Goal: Task Accomplishment & Management: Manage account settings

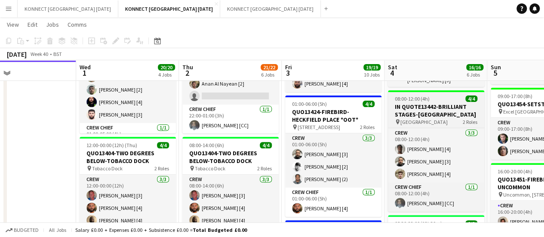
scroll to position [128, 0]
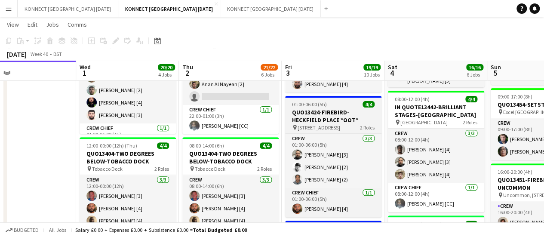
click at [310, 114] on h3 "QUO13424-FIREBIRD-HECKFIELD PLACE *OOT*" at bounding box center [333, 115] width 96 height 15
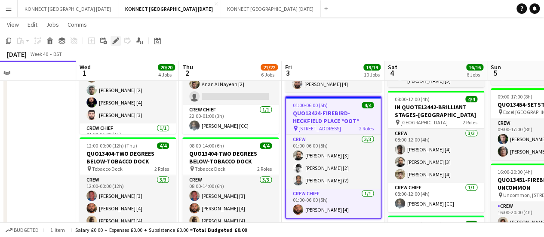
click at [116, 41] on icon at bounding box center [115, 41] width 5 height 5
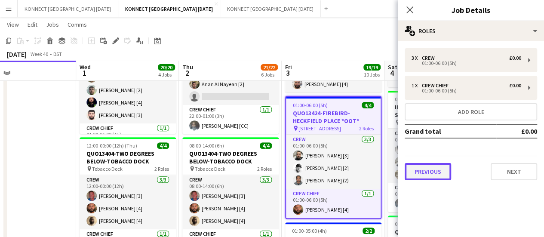
click at [437, 176] on button "Previous" at bounding box center [428, 171] width 46 height 17
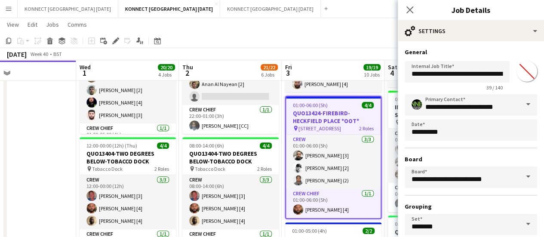
click at [521, 74] on input "*******" at bounding box center [527, 71] width 31 height 31
type input "*******"
click at [349, 20] on app-page-menu "View Day view expanded Day view collapsed Month view Date picker Jump to [DATE]…" at bounding box center [272, 25] width 544 height 16
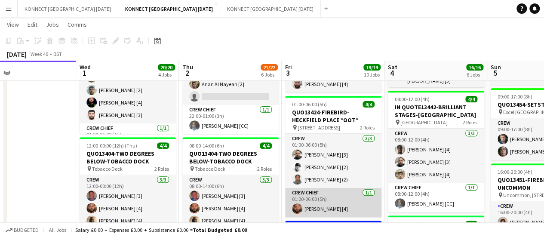
click at [331, 204] on app-card-role "Crew Chief [DATE] 01:00-06:00 (5h) [PERSON_NAME] [4]" at bounding box center [333, 202] width 96 height 29
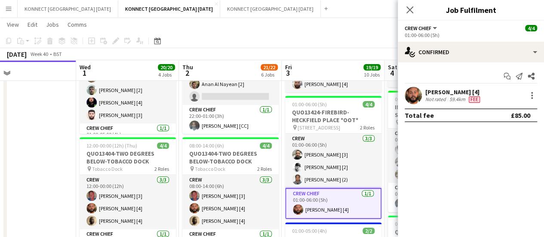
click at [445, 94] on div "[PERSON_NAME] [4]" at bounding box center [454, 92] width 56 height 8
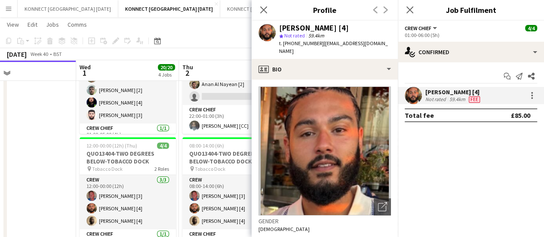
drag, startPoint x: 282, startPoint y: 43, endPoint x: 320, endPoint y: 48, distance: 38.2
click at [320, 48] on div "[PERSON_NAME] [4] star Not rated 59.4km t. [PHONE_NUMBER] | [EMAIL_ADDRESS][DOM…" at bounding box center [325, 40] width 146 height 38
copy span "[PHONE_NUMBER]"
click at [320, 48] on div "[PERSON_NAME] [4] star Not rated 59.4km t. [PHONE_NUMBER] | [EMAIL_ADDRESS][DOM…" at bounding box center [325, 40] width 146 height 38
click at [221, 35] on app-toolbar "Copy Paste Paste Ctrl+V Paste with crew Ctrl+Shift+V Paste linked Job [GEOGRAPH…" at bounding box center [272, 41] width 544 height 15
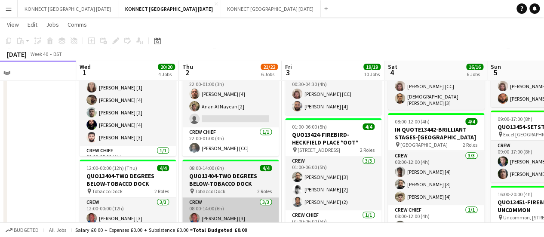
scroll to position [105, 0]
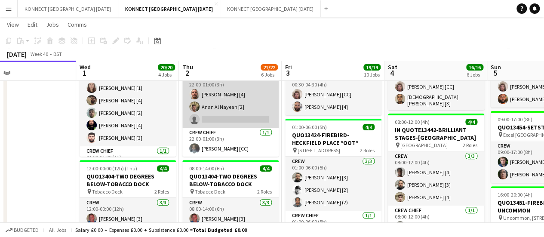
click at [228, 117] on app-card-role "Crew 2I 1A [DATE] 22:00-01:00 (3h) [PERSON_NAME] [4] [PERSON_NAME] [2] single-n…" at bounding box center [230, 101] width 96 height 54
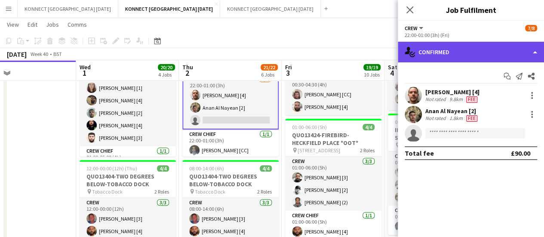
click at [448, 49] on div "single-neutral-actions-check-2 Confirmed" at bounding box center [471, 52] width 146 height 21
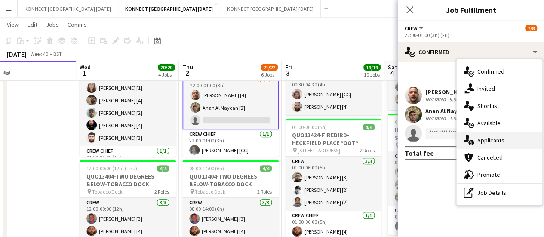
click at [479, 143] on span "Applicants" at bounding box center [491, 140] width 27 height 8
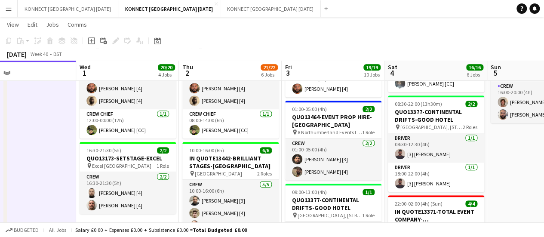
scroll to position [0, 228]
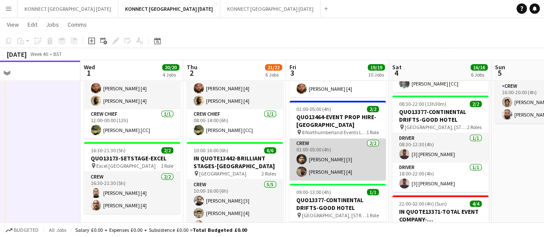
click at [340, 163] on app-card-role "Crew [DATE] 01:00-05:00 (4h) [PERSON_NAME] [3] [PERSON_NAME] [4]" at bounding box center [338, 160] width 96 height 42
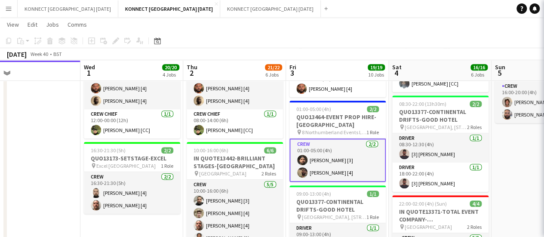
click at [340, 163] on app-card-role "Crew [DATE] 01:00-05:00 (4h) [PERSON_NAME] [3] [PERSON_NAME] [4]" at bounding box center [338, 160] width 96 height 43
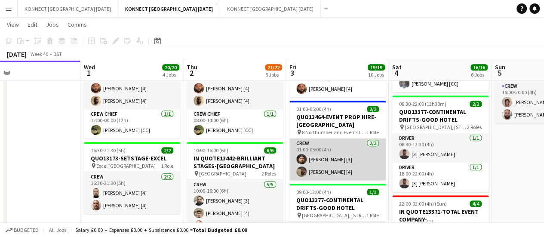
click at [340, 163] on app-card-role "Crew [DATE] 01:00-05:00 (4h) [PERSON_NAME] [3] [PERSON_NAME] [4]" at bounding box center [338, 160] width 96 height 42
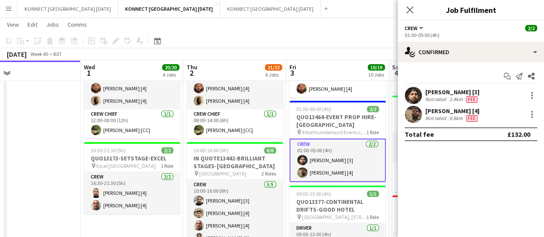
click at [433, 117] on div "Not rated" at bounding box center [437, 118] width 22 height 7
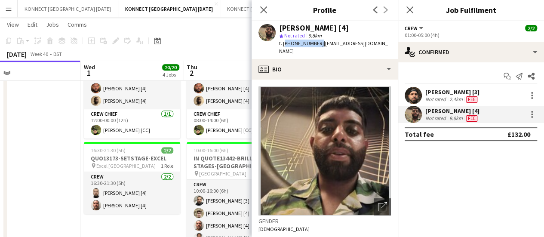
drag, startPoint x: 283, startPoint y: 43, endPoint x: 316, endPoint y: 47, distance: 33.3
click at [316, 47] on div "t. [PHONE_NUMBER] | [EMAIL_ADDRESS][DOMAIN_NAME]" at bounding box center [335, 47] width 112 height 15
copy span "[PHONE_NUMBER]"
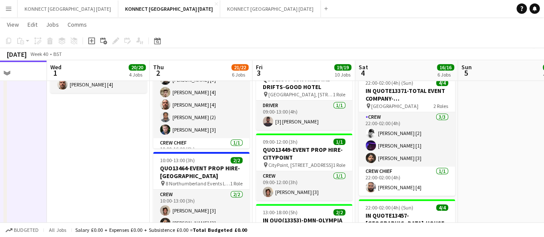
scroll to position [455, 0]
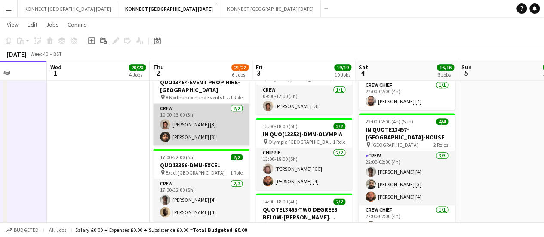
click at [200, 123] on app-card-role "Crew [DATE] 10:00-13:00 (3h) [PERSON_NAME] [3] [PERSON_NAME] [3]" at bounding box center [201, 125] width 96 height 42
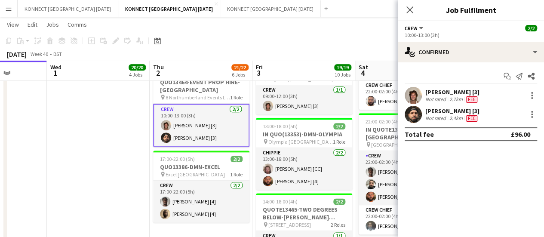
click at [444, 90] on div "[PERSON_NAME] [3]" at bounding box center [453, 92] width 54 height 8
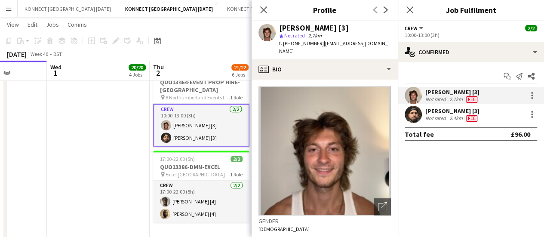
drag, startPoint x: 284, startPoint y: 43, endPoint x: 319, endPoint y: 48, distance: 35.5
click at [319, 48] on div "[PERSON_NAME] [3] star Not rated 2.7km t. [PHONE_NUMBER] | [EMAIL_ADDRESS][DOMA…" at bounding box center [325, 40] width 146 height 38
copy span "[PHONE_NUMBER]"
click at [108, 123] on app-date-cell "[PERSON_NAME] OFF 01:00-11:00 (10h) 14/14 IN QUOTE13467-IGNITE LIVE-[GEOGRAPHIC…" at bounding box center [98, 79] width 103 height 875
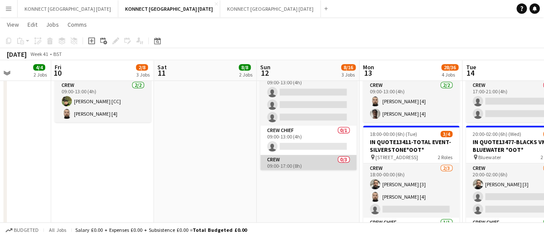
scroll to position [6, 0]
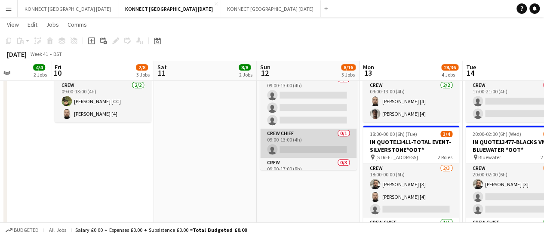
click at [322, 143] on app-card-role "Crew Chief 0/1 09:00-13:00 (4h) single-neutral-actions" at bounding box center [308, 143] width 96 height 29
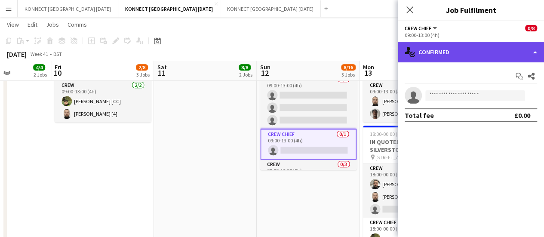
click at [447, 50] on div "single-neutral-actions-check-2 Confirmed" at bounding box center [471, 52] width 146 height 21
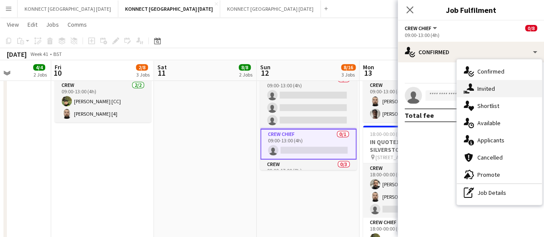
click at [478, 96] on div "single-neutral-actions-share-1 Invited" at bounding box center [499, 88] width 85 height 17
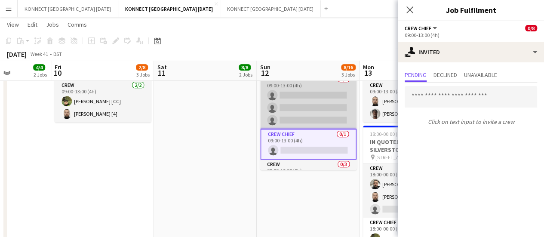
scroll to position [0, 413]
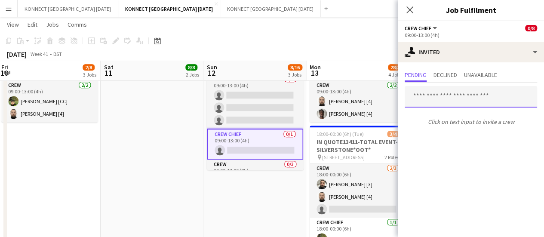
click at [465, 92] on input "text" at bounding box center [471, 97] width 133 height 22
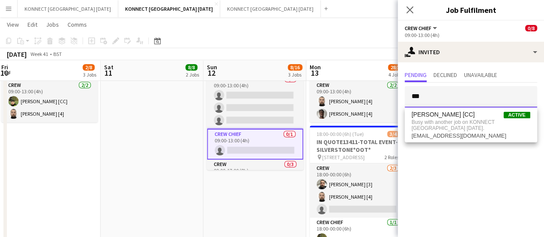
click at [424, 95] on input "***" at bounding box center [471, 97] width 133 height 22
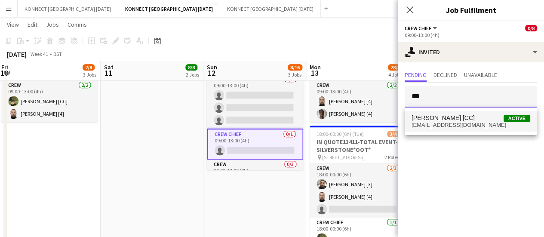
type input "***"
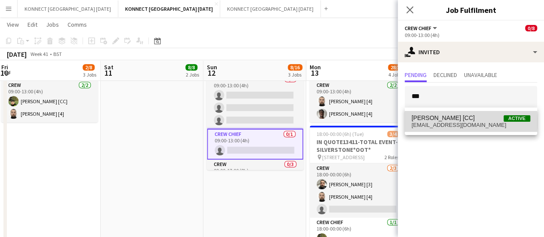
click at [428, 122] on span "[EMAIL_ADDRESS][DOMAIN_NAME]" at bounding box center [471, 125] width 119 height 7
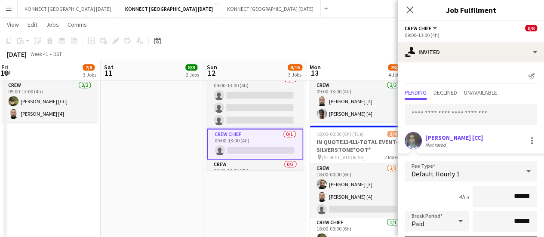
scroll to position [115, 0]
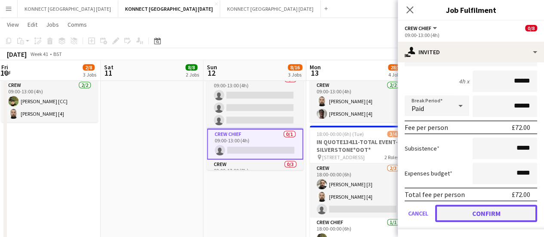
click at [455, 209] on button "Confirm" at bounding box center [486, 213] width 102 height 17
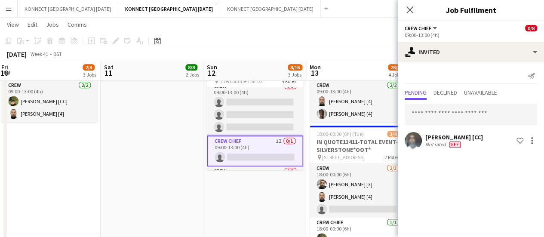
scroll to position [0, 0]
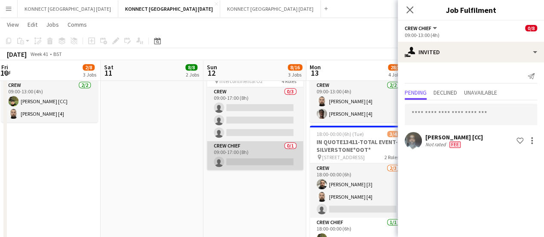
click at [248, 153] on app-card-role "Crew Chief 0/1 09:00-17:00 (8h) single-neutral-actions" at bounding box center [255, 155] width 96 height 29
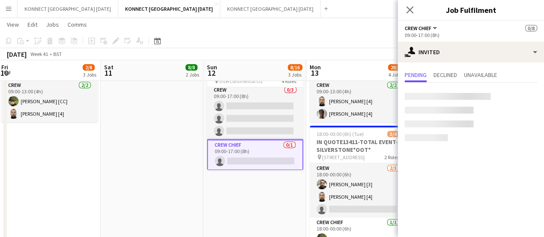
scroll to position [84, 0]
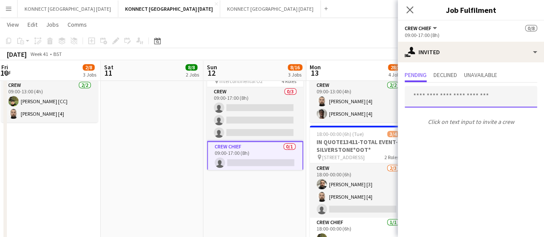
click at [464, 93] on input "text" at bounding box center [471, 97] width 133 height 22
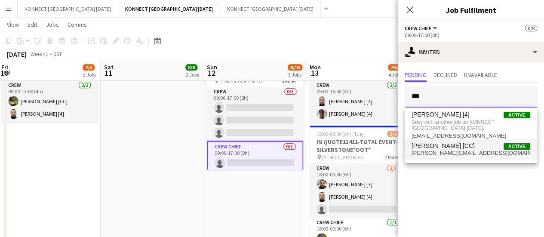
type input "***"
click at [451, 142] on span "[PERSON_NAME] [CC]" at bounding box center [443, 145] width 63 height 7
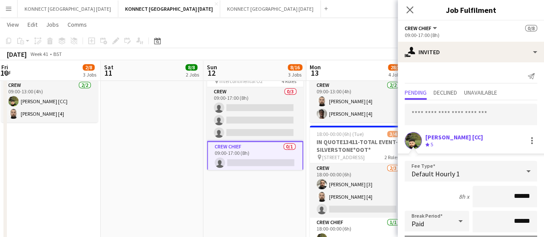
scroll to position [115, 0]
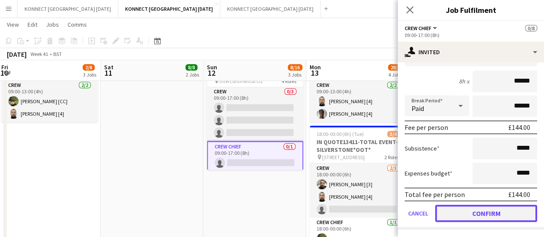
click at [495, 216] on button "Confirm" at bounding box center [486, 213] width 102 height 17
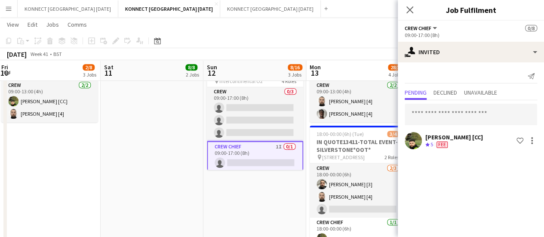
scroll to position [0, 0]
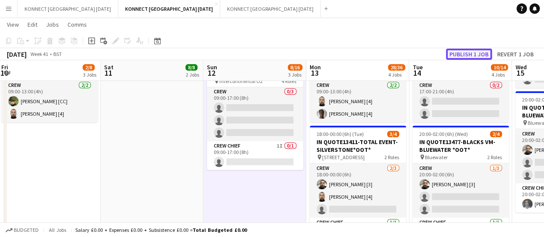
click at [482, 56] on button "Publish 1 job" at bounding box center [469, 54] width 46 height 11
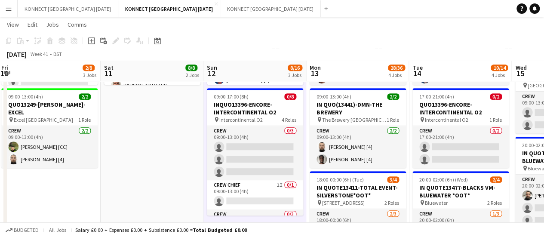
scroll to position [177, 0]
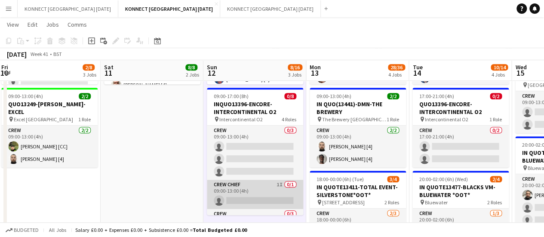
click at [275, 192] on app-card-role "Crew Chief 1I 0/1 09:00-13:00 (4h) single-neutral-actions" at bounding box center [255, 194] width 96 height 29
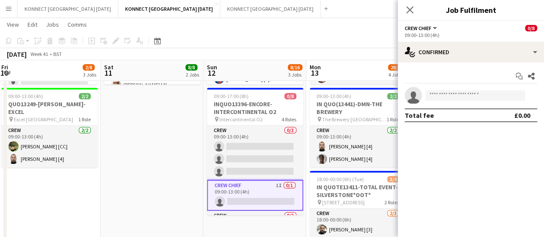
click at [455, 63] on div "Start chat Share single-neutral-actions Total fee £0.00" at bounding box center [471, 95] width 146 height 67
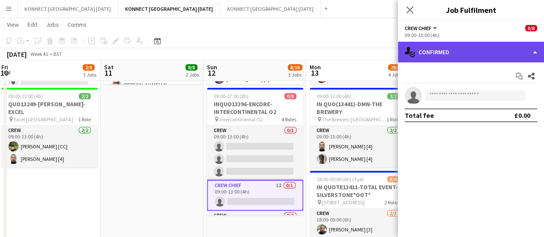
click at [455, 58] on div "single-neutral-actions-check-2 Confirmed" at bounding box center [471, 52] width 146 height 21
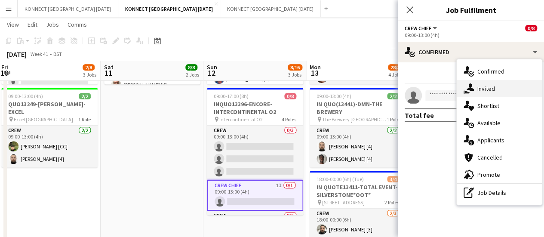
click at [495, 83] on div "single-neutral-actions-share-1 Invited" at bounding box center [499, 88] width 85 height 17
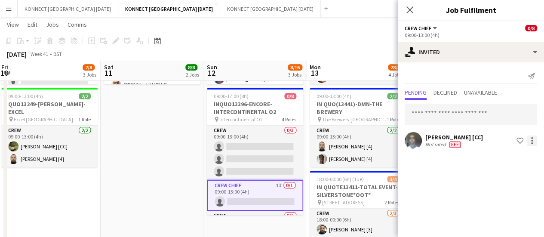
click at [527, 136] on div at bounding box center [531, 141] width 12 height 10
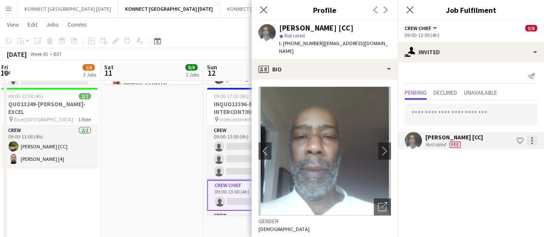
click at [533, 138] on div at bounding box center [532, 141] width 10 height 10
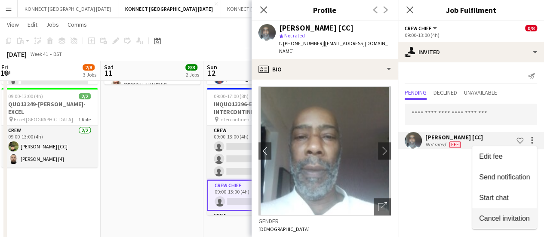
click at [493, 218] on span "Cancel invitation" at bounding box center [504, 217] width 50 height 7
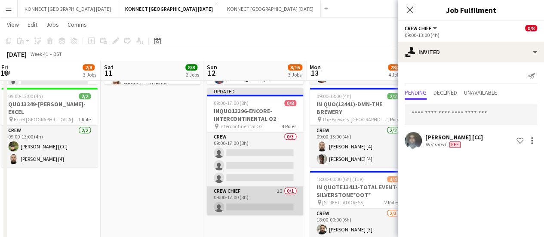
click at [252, 206] on app-card-role "Crew Chief 1I 0/1 09:00-17:00 (8h) single-neutral-actions" at bounding box center [255, 200] width 96 height 29
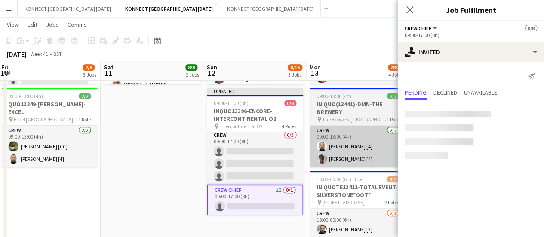
scroll to position [84, 0]
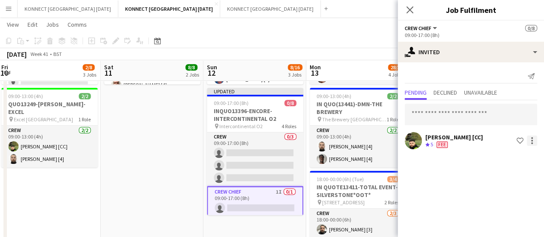
click at [535, 140] on div at bounding box center [532, 141] width 10 height 10
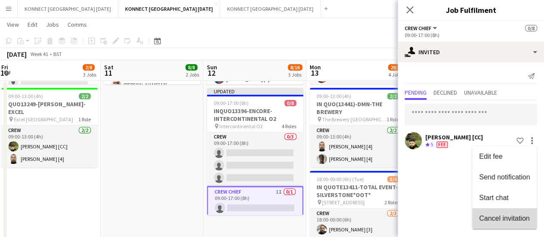
click at [495, 220] on span "Cancel invitation" at bounding box center [504, 217] width 50 height 7
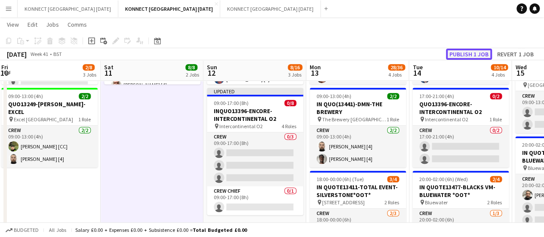
click at [482, 51] on button "Publish 1 job" at bounding box center [469, 54] width 46 height 11
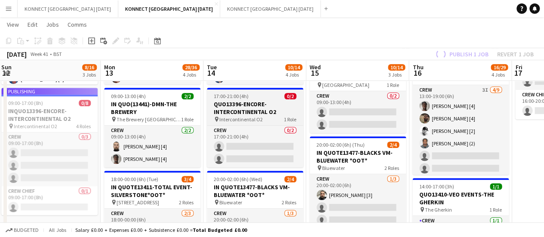
scroll to position [0, 290]
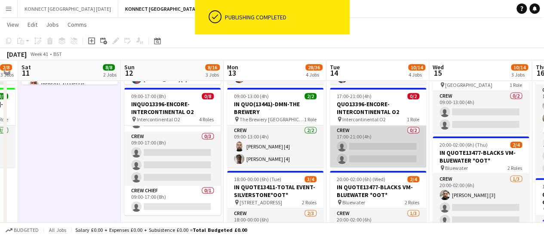
click at [379, 155] on app-card-role "Crew 0/2 17:00-21:00 (4h) single-neutral-actions single-neutral-actions" at bounding box center [378, 147] width 96 height 42
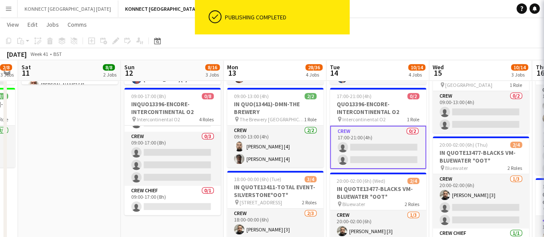
scroll to position [77, 0]
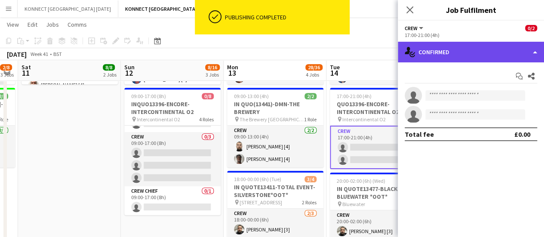
click at [458, 61] on div "single-neutral-actions-check-2 Confirmed" at bounding box center [471, 52] width 146 height 21
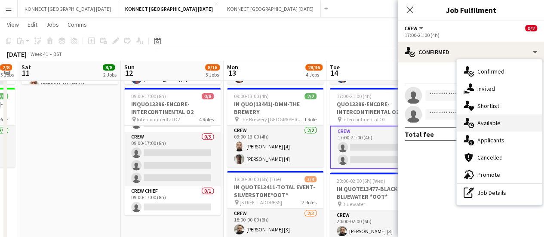
click at [513, 125] on div "single-neutral-actions-upload Available" at bounding box center [499, 122] width 85 height 17
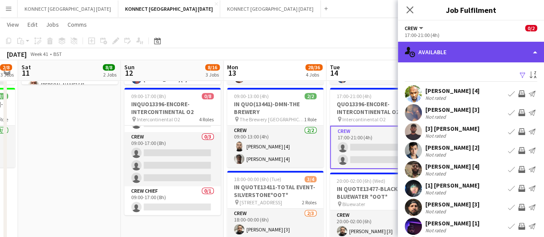
click at [453, 59] on div "single-neutral-actions-upload Available" at bounding box center [471, 52] width 146 height 21
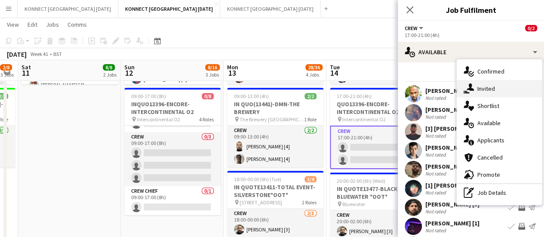
click at [480, 88] on span "Invited" at bounding box center [487, 89] width 18 height 8
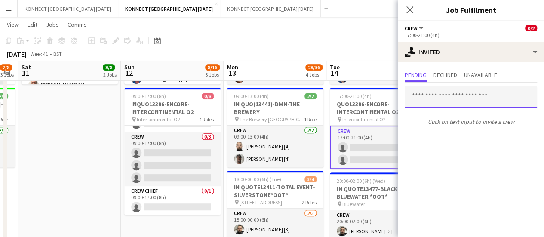
click at [422, 98] on input "text" at bounding box center [471, 97] width 133 height 22
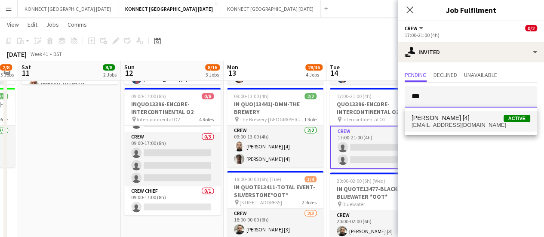
type input "***"
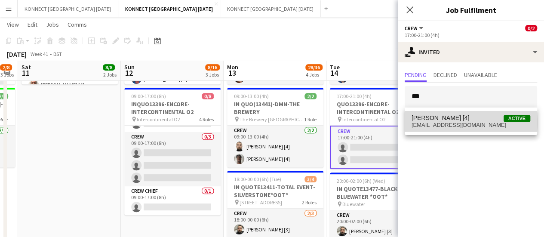
click at [446, 123] on span "[EMAIL_ADDRESS][DOMAIN_NAME]" at bounding box center [471, 125] width 119 height 7
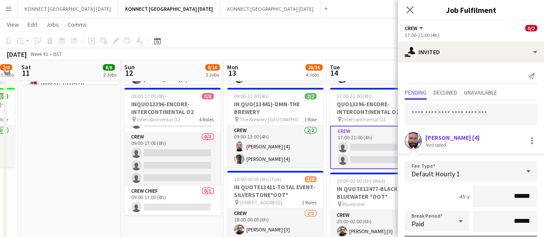
scroll to position [115, 0]
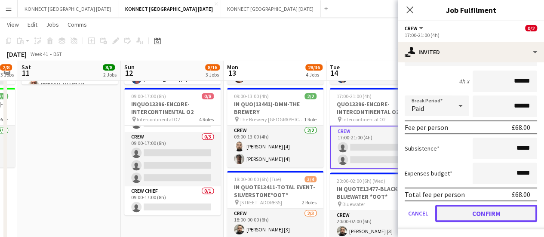
click at [471, 217] on button "Confirm" at bounding box center [486, 213] width 102 height 17
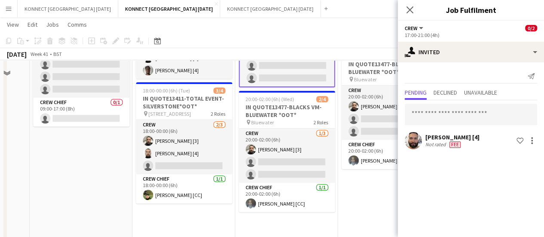
scroll to position [201, 0]
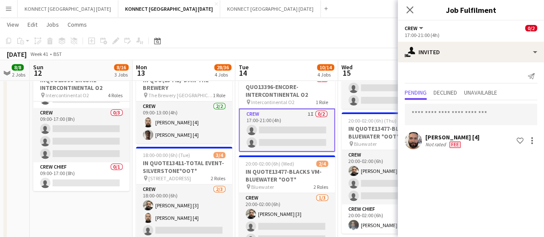
click at [452, 63] on div "Send notification Pending Declined Unavailable [PERSON_NAME] [4] Not rated Fee …" at bounding box center [471, 110] width 146 height 96
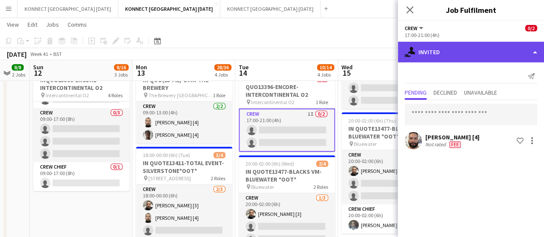
click at [453, 62] on div "single-neutral-actions-share-1 Invited" at bounding box center [471, 52] width 146 height 21
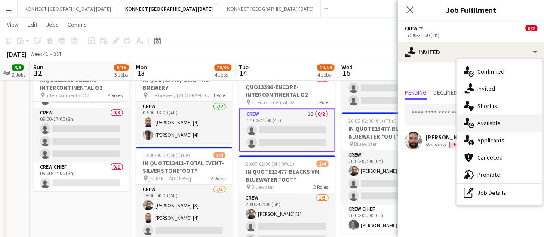
click at [504, 122] on div "single-neutral-actions-upload Available" at bounding box center [499, 122] width 85 height 17
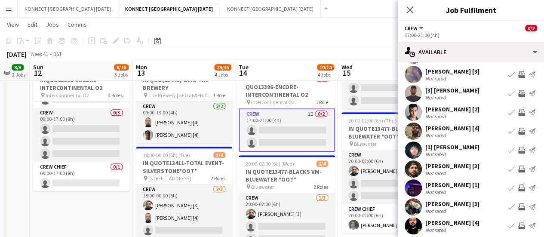
scroll to position [39, 0]
click at [518, 134] on app-icon "Invite crew" at bounding box center [521, 130] width 7 height 7
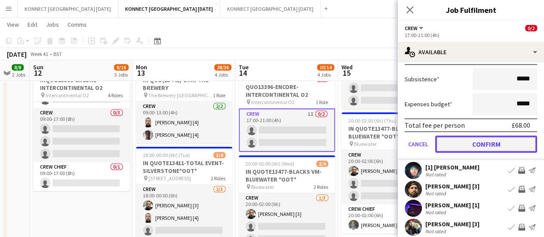
click at [464, 142] on button "Confirm" at bounding box center [486, 144] width 102 height 17
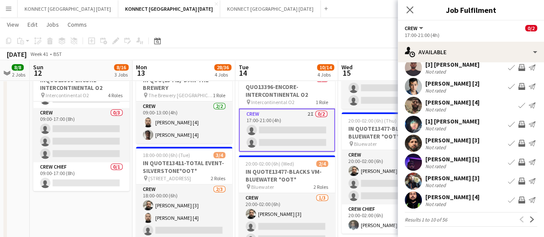
scroll to position [68, 0]
click at [357, 37] on app-toolbar "Copy Paste Paste Ctrl+V Paste with crew Ctrl+Shift+V Paste linked Job [GEOGRAPH…" at bounding box center [272, 41] width 544 height 15
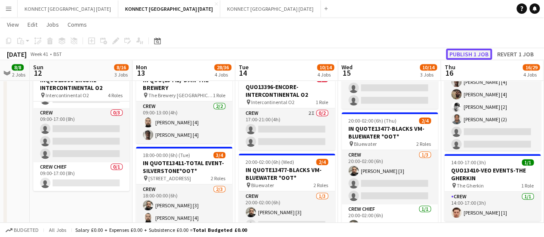
click at [476, 49] on button "Publish 1 job" at bounding box center [469, 54] width 46 height 11
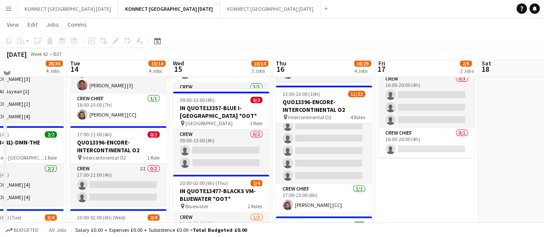
scroll to position [135, 0]
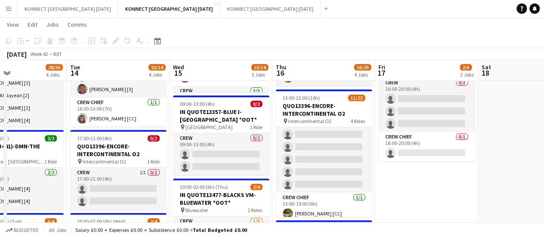
click at [314, 137] on app-card-role "Crew 3I [DATE] 13:00-19:00 (6h) [PERSON_NAME] [4] [PERSON_NAME] [4] [PERSON_NAM…" at bounding box center [324, 128] width 96 height 129
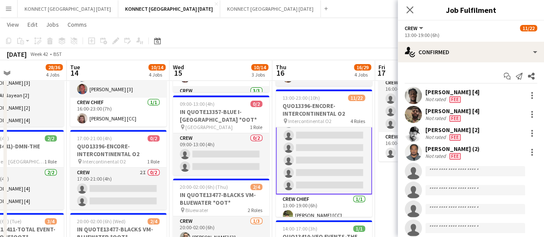
scroll to position [65, 0]
click at [293, 30] on app-page-menu "View Day view expanded Day view collapsed Month view Date picker Jump to [DATE]…" at bounding box center [272, 25] width 544 height 16
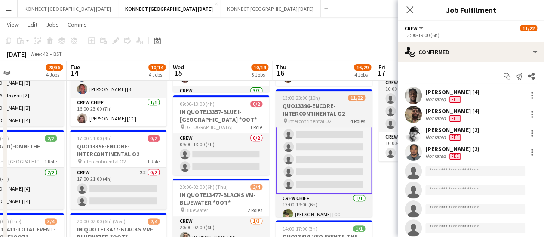
scroll to position [64, 0]
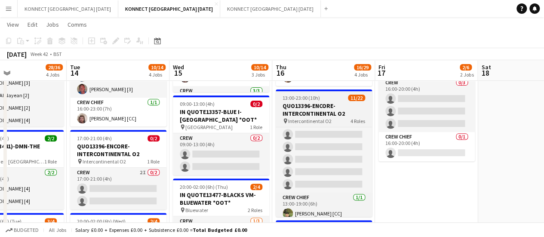
click at [300, 105] on h3 "QUO13396-ENCORE-INTERCONTINENTAL O2" at bounding box center [324, 109] width 96 height 15
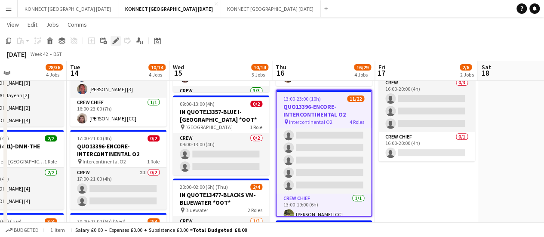
click at [118, 41] on icon "Edit" at bounding box center [115, 40] width 7 height 7
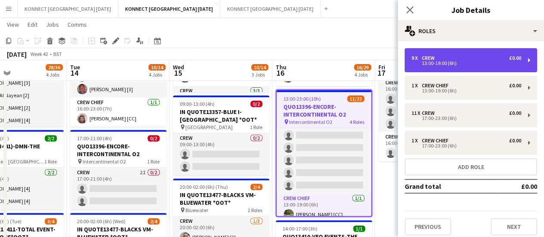
click at [431, 67] on div "9 x Crew £0.00 13:00-19:00 (6h)" at bounding box center [471, 60] width 133 height 24
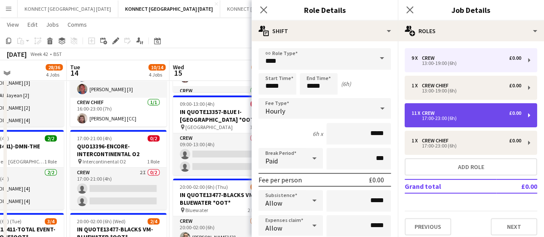
click at [439, 120] on div "17:00-23:00 (6h)" at bounding box center [467, 118] width 110 height 4
type input "*****"
type input "**"
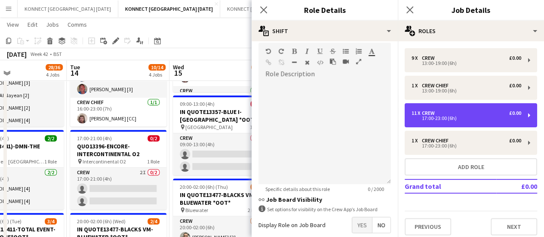
scroll to position [301, 0]
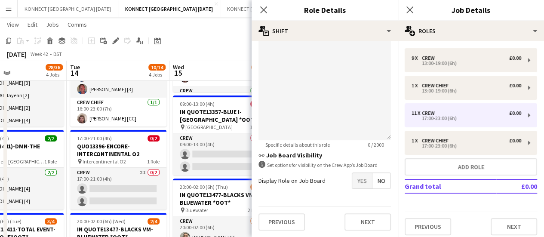
click at [353, 184] on span "Yes" at bounding box center [362, 180] width 20 height 15
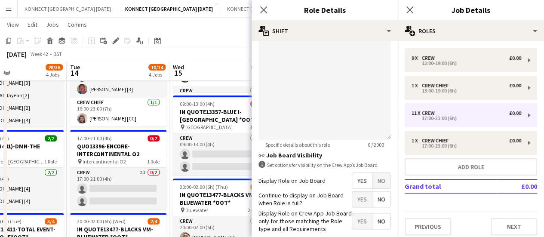
click at [232, 56] on div "[DATE] Week 42 • BST" at bounding box center [272, 54] width 544 height 12
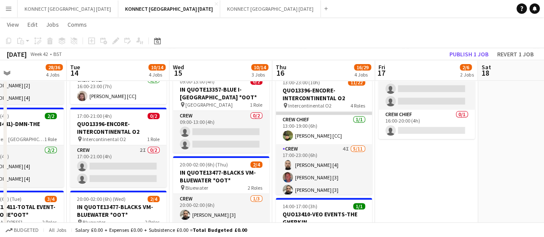
scroll to position [126, 0]
click at [463, 59] on button "Publish 1 job" at bounding box center [469, 54] width 46 height 11
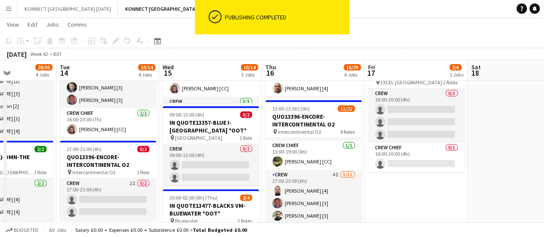
scroll to position [0, 0]
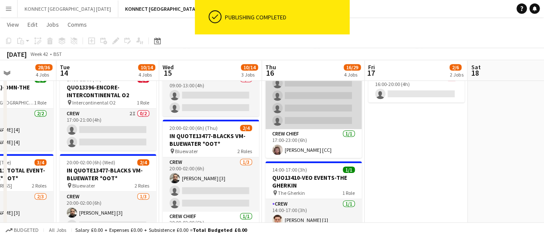
click at [307, 113] on app-card-role "Crew 4I [DATE] 17:00-23:00 (6h) [PERSON_NAME] [4] [PERSON_NAME] [3] [PERSON_NAM…" at bounding box center [313, 52] width 96 height 154
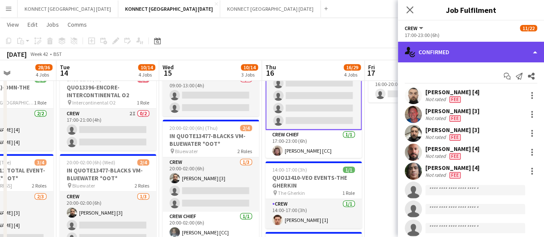
click at [463, 51] on div "single-neutral-actions-check-2 Confirmed" at bounding box center [471, 52] width 146 height 21
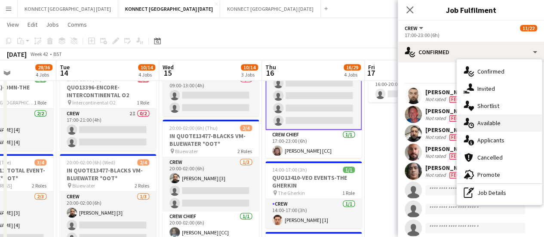
click at [492, 125] on span "Available" at bounding box center [489, 123] width 23 height 8
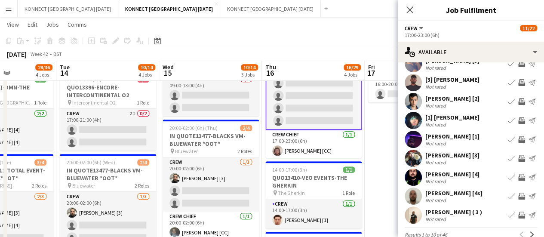
click at [518, 217] on app-icon "Invite crew" at bounding box center [521, 215] width 7 height 7
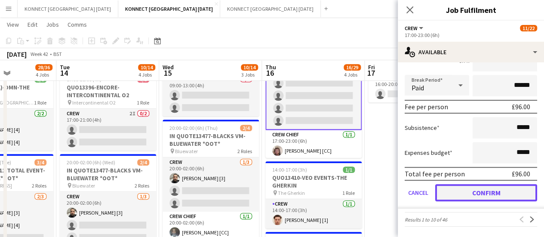
click at [480, 197] on button "Confirm" at bounding box center [486, 192] width 102 height 17
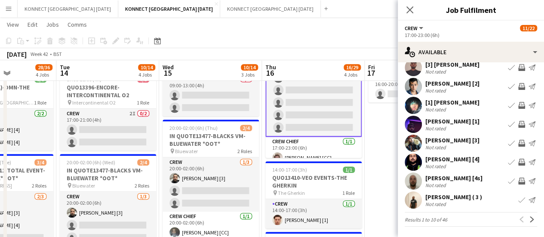
scroll to position [68, 0]
click at [518, 140] on app-icon "Invite crew" at bounding box center [521, 143] width 7 height 7
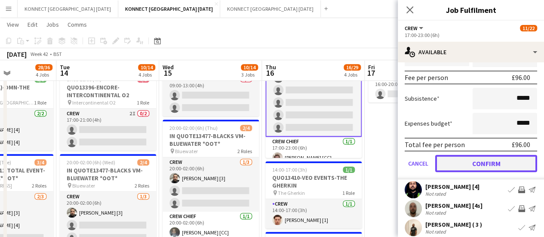
click at [498, 164] on button "Confirm" at bounding box center [486, 163] width 102 height 17
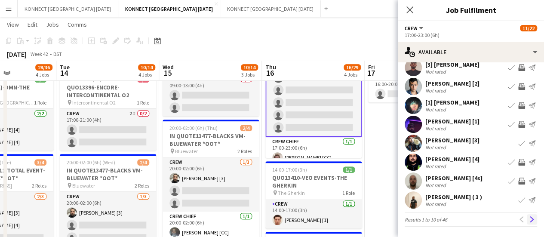
click at [528, 220] on button "Next" at bounding box center [532, 219] width 10 height 10
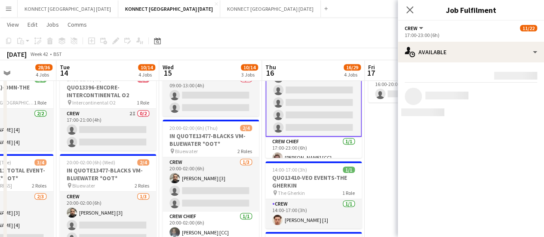
scroll to position [0, 0]
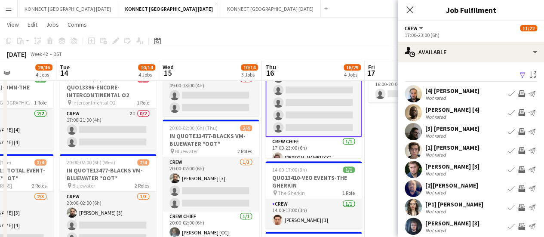
click at [518, 110] on app-icon "Invite crew" at bounding box center [521, 112] width 7 height 7
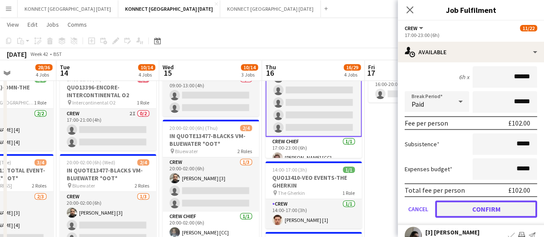
click at [456, 212] on button "Confirm" at bounding box center [486, 208] width 102 height 17
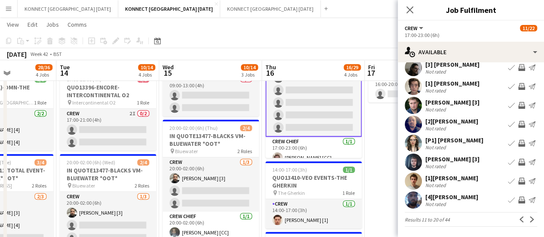
scroll to position [64, 0]
drag, startPoint x: 456, startPoint y: 212, endPoint x: 490, endPoint y: 185, distance: 43.9
click at [490, 185] on app-available-tab "Filter Sort asc [4] [PERSON_NAME] Not rated Book crew Invite crew Send notifica…" at bounding box center [471, 117] width 146 height 222
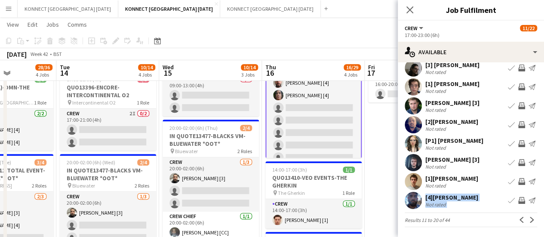
click at [518, 70] on app-icon "Invite crew" at bounding box center [521, 68] width 7 height 7
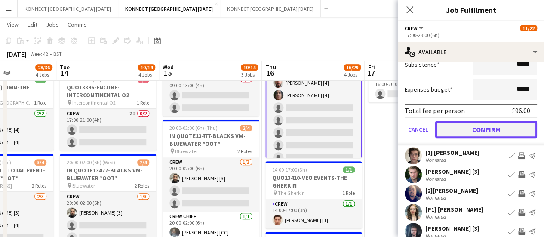
click at [474, 128] on button "Confirm" at bounding box center [486, 129] width 102 height 17
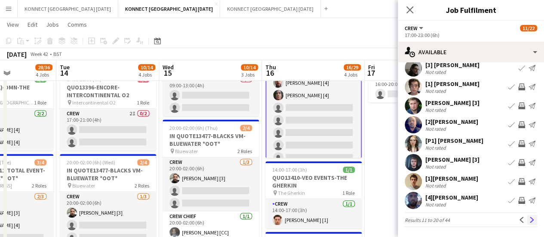
click at [529, 221] on app-icon "Next" at bounding box center [532, 220] width 6 height 6
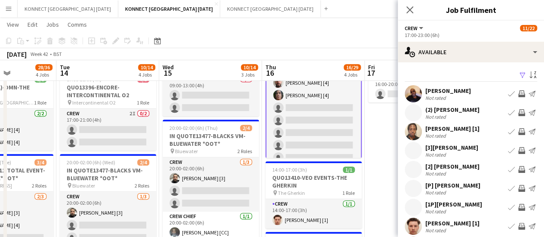
click at [515, 124] on div "[PERSON_NAME] [1] Not rated Book crew Invite crew Send notification" at bounding box center [471, 131] width 146 height 17
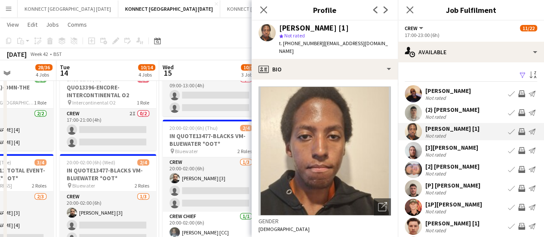
click at [518, 225] on app-icon "Invite crew" at bounding box center [521, 226] width 7 height 7
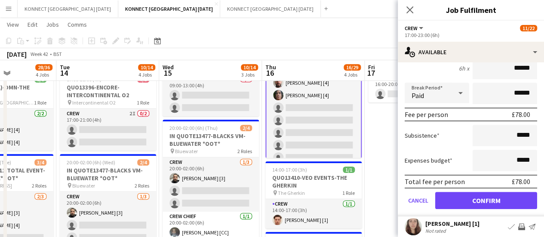
scroll to position [216, 0]
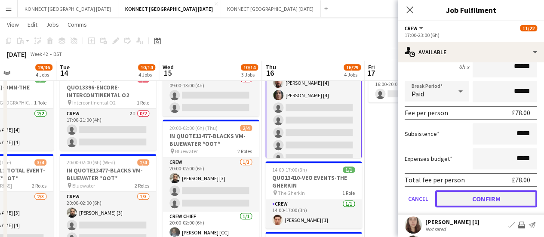
click at [456, 200] on button "Confirm" at bounding box center [486, 198] width 102 height 17
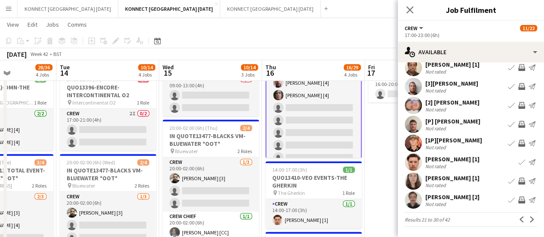
scroll to position [64, 0]
click at [518, 198] on app-icon "Invite crew" at bounding box center [521, 200] width 7 height 7
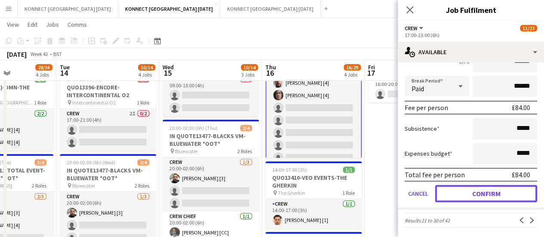
click at [475, 196] on button "Confirm" at bounding box center [486, 193] width 102 height 17
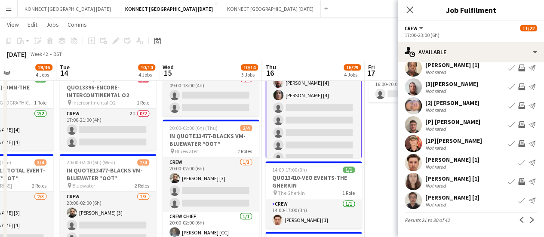
click at [283, 36] on app-toolbar "Copy Paste Paste Ctrl+V Paste with crew Ctrl+Shift+V Paste linked Job [GEOGRAPH…" at bounding box center [272, 41] width 544 height 15
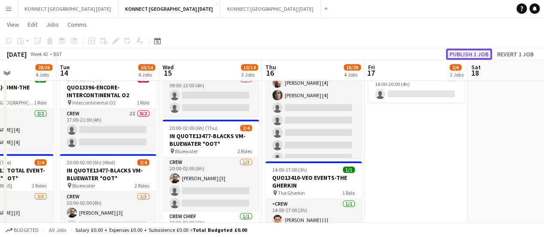
click at [462, 56] on button "Publish 1 job" at bounding box center [469, 54] width 46 height 11
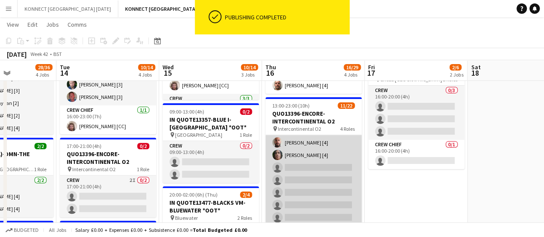
scroll to position [0, 0]
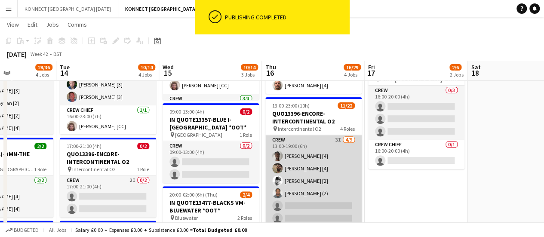
click at [313, 199] on app-card-role "Crew 3I [DATE] 13:00-19:00 (6h) [PERSON_NAME] [4] [PERSON_NAME] [4] [PERSON_NAM…" at bounding box center [313, 199] width 96 height 129
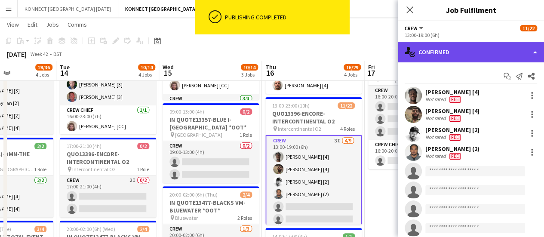
click at [434, 60] on div "single-neutral-actions-check-2 Confirmed" at bounding box center [471, 52] width 146 height 21
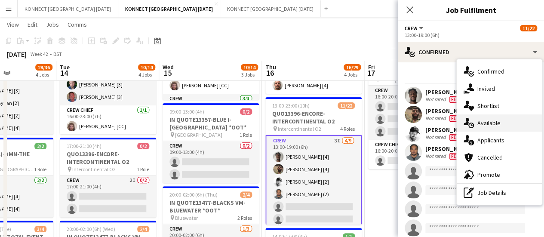
click at [512, 126] on div "single-neutral-actions-upload Available" at bounding box center [499, 122] width 85 height 17
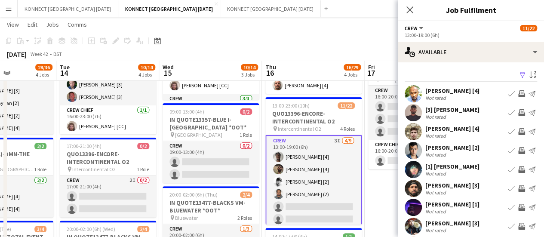
scroll to position [9, 0]
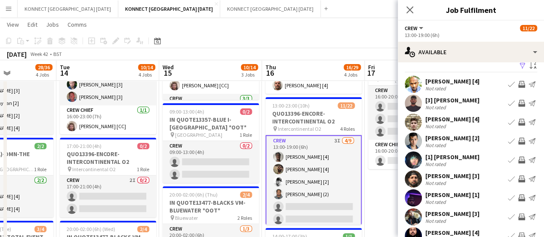
click at [518, 126] on app-icon "Invite crew" at bounding box center [521, 122] width 7 height 7
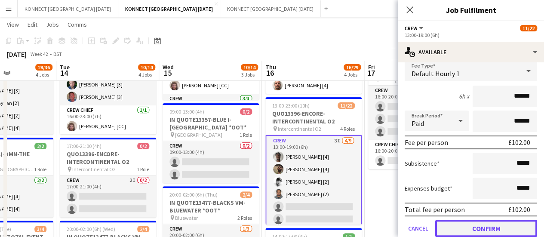
click at [463, 232] on button "Confirm" at bounding box center [486, 228] width 102 height 17
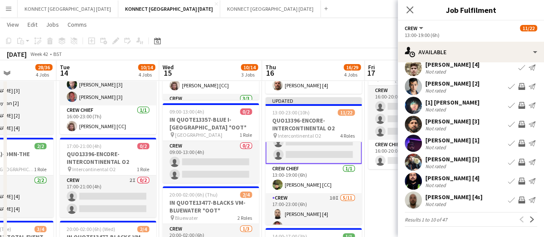
scroll to position [108, 0]
click at [518, 181] on app-icon "Invite crew" at bounding box center [521, 181] width 7 height 7
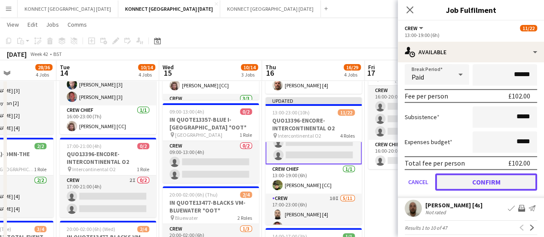
click at [456, 188] on button "Confirm" at bounding box center [486, 181] width 102 height 17
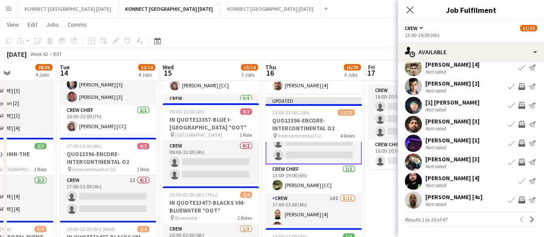
scroll to position [0, 0]
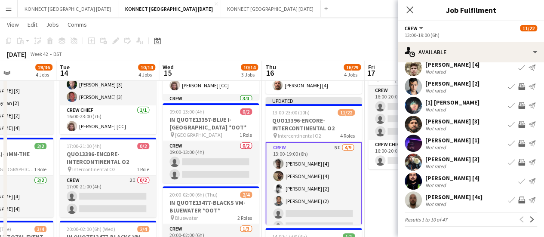
click at [524, 227] on div "Filter Sort asc [PERSON_NAME] [4] Not rated Book crew Invite crew Send notifica…" at bounding box center [471, 117] width 146 height 239
click at [525, 225] on app-pager "Results 1 to 10 of 47 Previous Next" at bounding box center [471, 219] width 133 height 15
click at [529, 219] on app-icon "Next" at bounding box center [532, 219] width 6 height 6
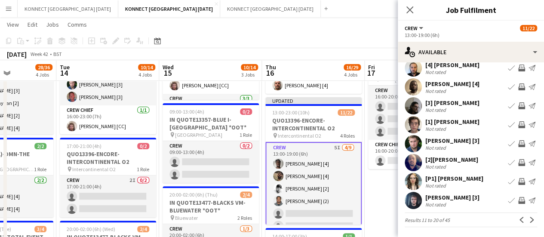
scroll to position [53, 0]
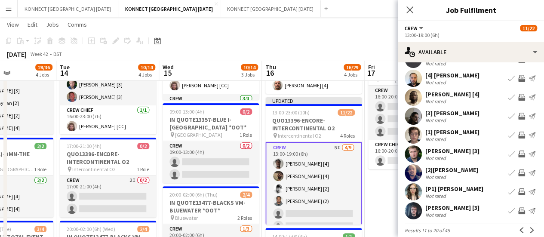
click at [518, 115] on app-icon "Invite crew" at bounding box center [521, 116] width 7 height 7
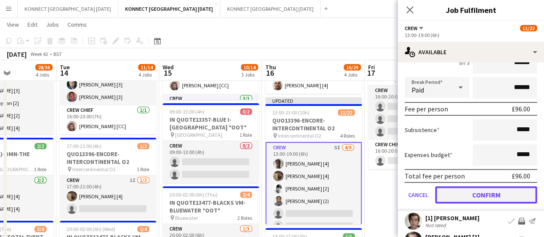
click at [455, 191] on button "Confirm" at bounding box center [486, 194] width 102 height 17
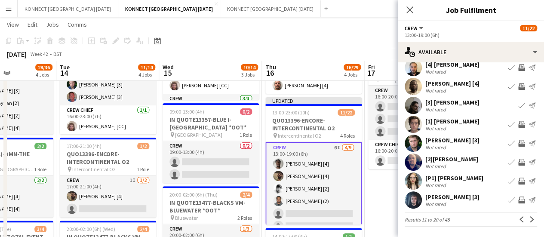
scroll to position [64, 0]
click at [529, 218] on app-icon "Next" at bounding box center [532, 220] width 6 height 6
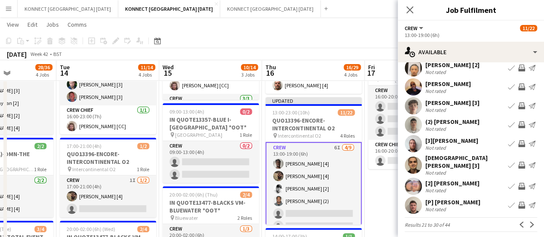
click at [518, 162] on app-icon "Invite crew" at bounding box center [521, 165] width 7 height 7
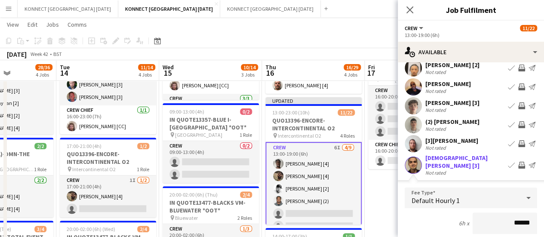
scroll to position [188, 0]
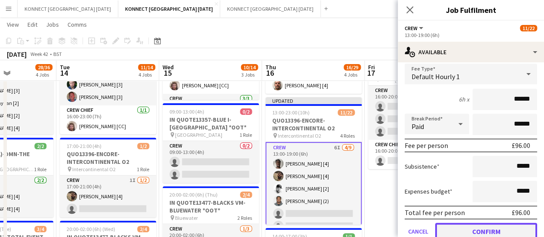
click at [464, 223] on button "Confirm" at bounding box center [486, 231] width 102 height 17
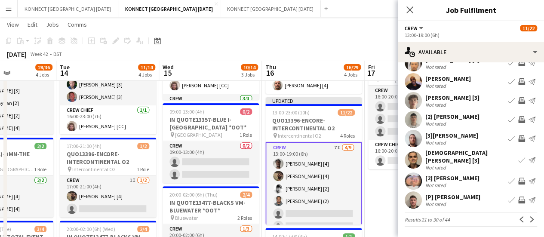
scroll to position [64, 0]
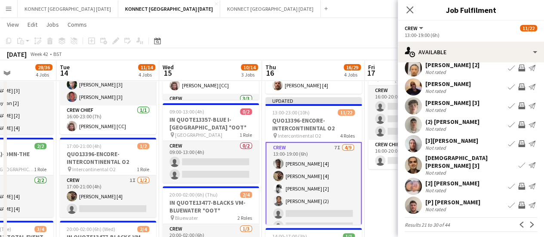
click at [375, 28] on app-page-menu "View Day view expanded Day view collapsed Month view Date picker Jump to [DATE]…" at bounding box center [272, 25] width 544 height 16
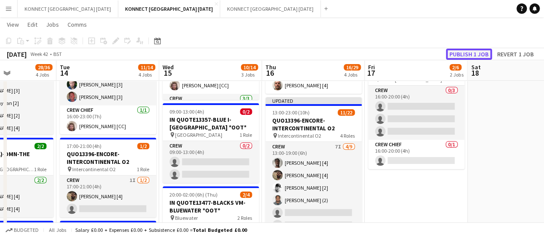
click at [461, 53] on button "Publish 1 job" at bounding box center [469, 54] width 46 height 11
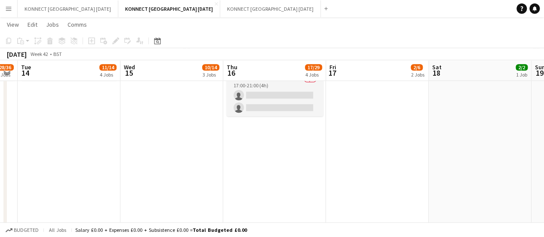
scroll to position [153, 0]
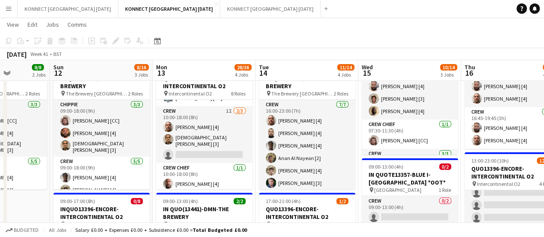
click at [184, 143] on app-card-role "Crew 1I [DATE] 10:00-18:00 (8h) [PERSON_NAME] [4] [DEMOGRAPHIC_DATA][PERSON_NAM…" at bounding box center [204, 134] width 96 height 57
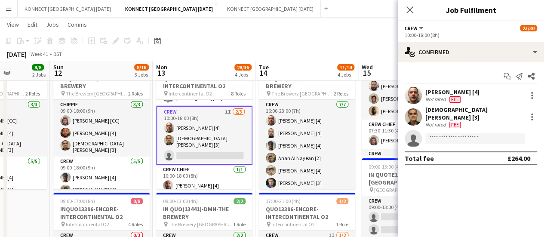
click at [463, 63] on div "Start chat Send notification Share [PERSON_NAME] [4] Not rated [PERSON_NAME] [3…" at bounding box center [471, 117] width 146 height 110
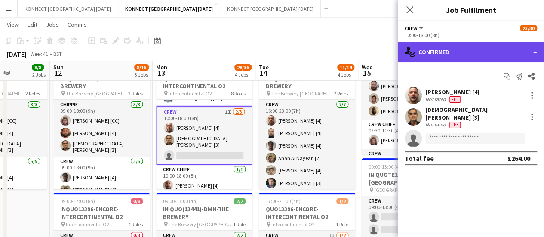
click at [460, 59] on div "single-neutral-actions-check-2 Confirmed" at bounding box center [471, 52] width 146 height 21
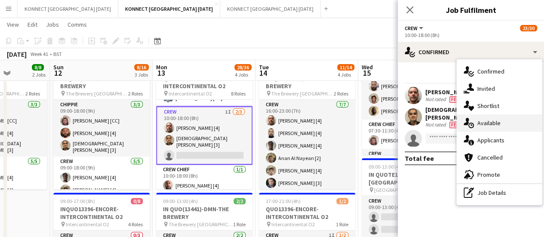
click at [507, 126] on div "single-neutral-actions-upload Available" at bounding box center [499, 122] width 85 height 17
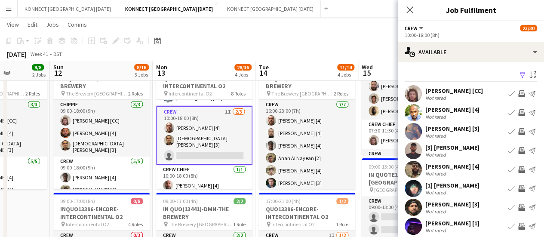
click at [518, 173] on app-icon "Invite crew" at bounding box center [521, 169] width 7 height 7
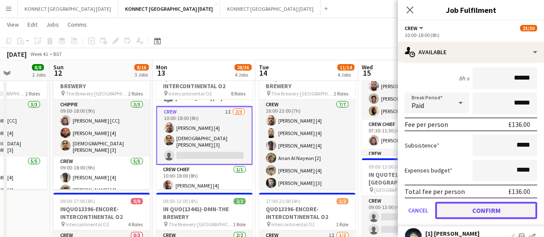
click at [461, 217] on button "Confirm" at bounding box center [486, 210] width 102 height 17
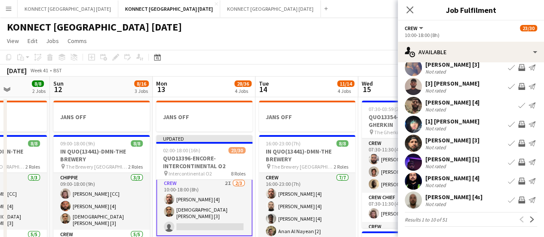
click at [333, 54] on app-toolbar "Copy Paste Paste Ctrl+V Paste with crew Ctrl+Shift+V Paste linked Job [GEOGRAPH…" at bounding box center [272, 57] width 544 height 15
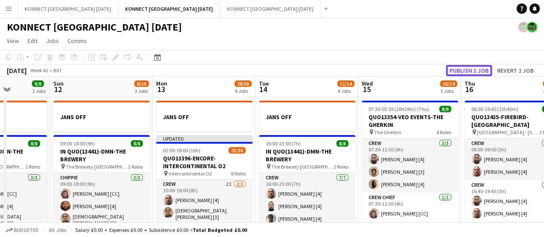
click at [467, 67] on button "Publish 1 job" at bounding box center [469, 70] width 46 height 11
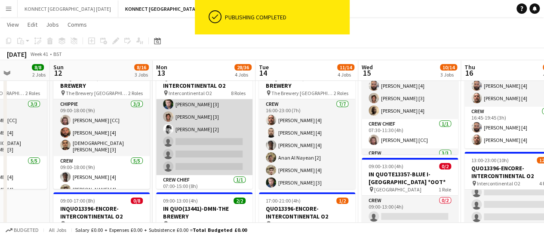
drag, startPoint x: 200, startPoint y: 153, endPoint x: 173, endPoint y: 134, distance: 32.8
click at [173, 134] on app-card-role "Crew 5I [DATE] 07:00-15:00 (8h) [PERSON_NAME] [4] [PERSON_NAME] [3] [PERSON_NAM…" at bounding box center [204, 123] width 96 height 104
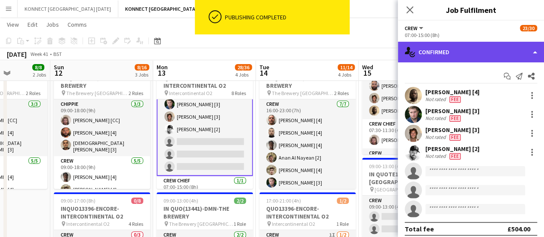
click at [432, 52] on div "single-neutral-actions-check-2 Confirmed" at bounding box center [471, 52] width 146 height 21
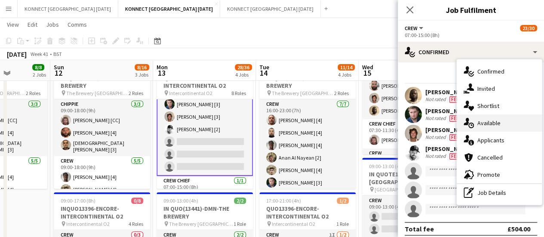
click at [488, 132] on div "single-neutral-actions-information Applicants" at bounding box center [499, 140] width 85 height 17
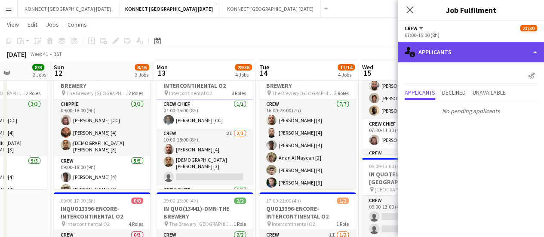
click at [470, 50] on div "single-neutral-actions-information Applicants" at bounding box center [471, 52] width 146 height 21
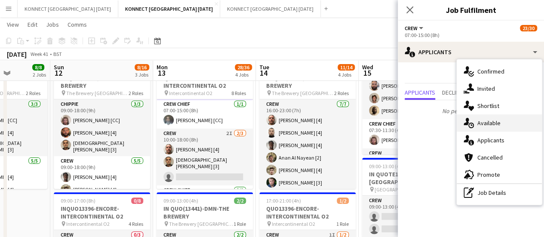
click at [477, 118] on div "single-neutral-actions-upload Available" at bounding box center [499, 122] width 85 height 17
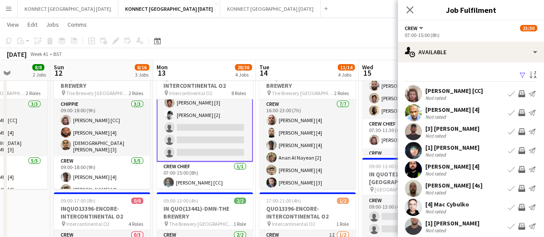
click at [518, 173] on app-icon "Invite crew" at bounding box center [521, 169] width 7 height 7
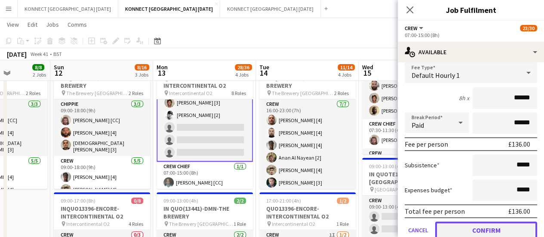
click at [475, 231] on button "Confirm" at bounding box center [486, 230] width 102 height 17
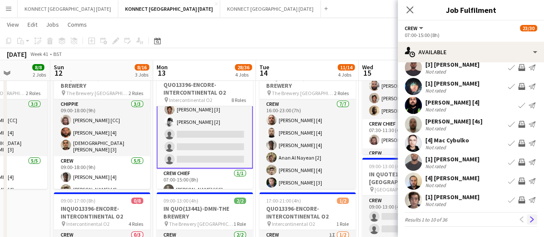
click at [529, 218] on app-icon "Next" at bounding box center [532, 219] width 6 height 6
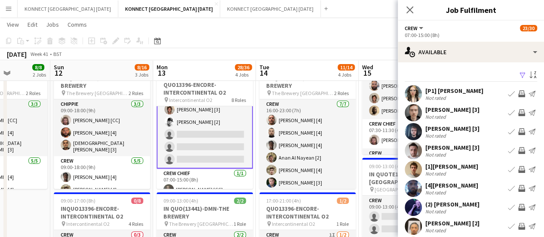
click at [518, 114] on app-icon "Invite crew" at bounding box center [521, 112] width 7 height 7
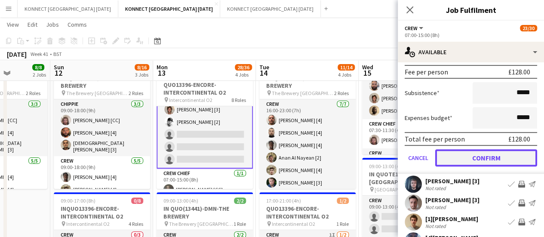
click at [472, 156] on button "Confirm" at bounding box center [486, 157] width 102 height 17
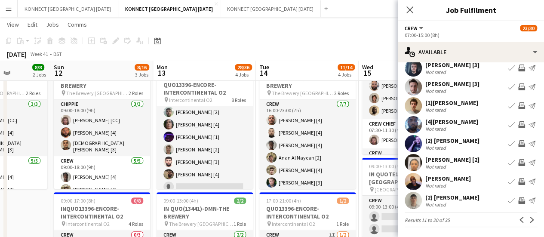
scroll to position [46, 0]
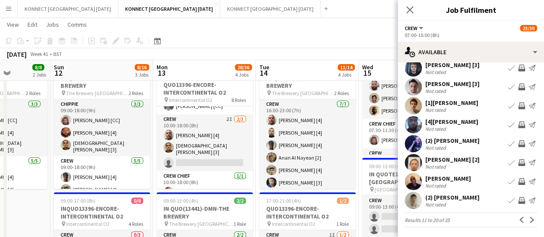
click at [230, 135] on app-card-role "Crew 2I [DATE] 10:00-18:00 (8h) [PERSON_NAME] [4] [DEMOGRAPHIC_DATA][PERSON_NAM…" at bounding box center [205, 142] width 96 height 57
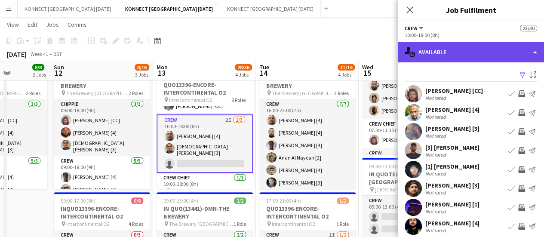
click at [489, 59] on div "single-neutral-actions-upload Available" at bounding box center [471, 52] width 146 height 21
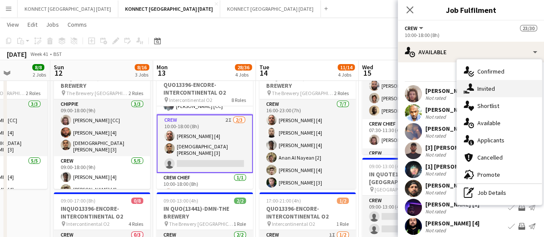
click at [509, 88] on div "single-neutral-actions-share-1 Invited" at bounding box center [499, 88] width 85 height 17
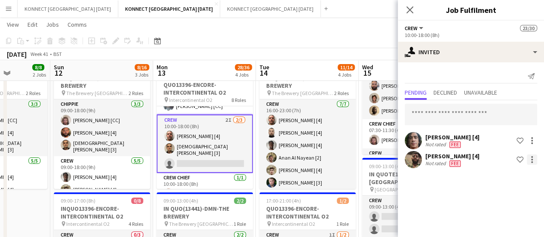
click at [530, 159] on div at bounding box center [532, 159] width 10 height 10
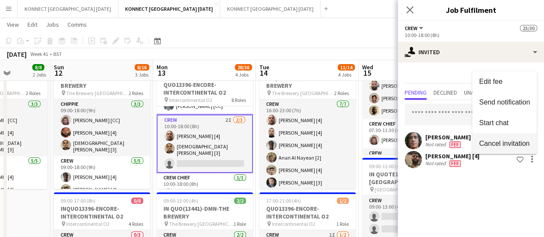
click at [507, 150] on button "Cancel invitation" at bounding box center [504, 143] width 65 height 21
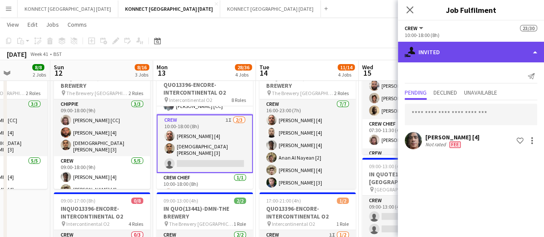
click at [452, 55] on div "single-neutral-actions-share-1 Invited" at bounding box center [471, 52] width 146 height 21
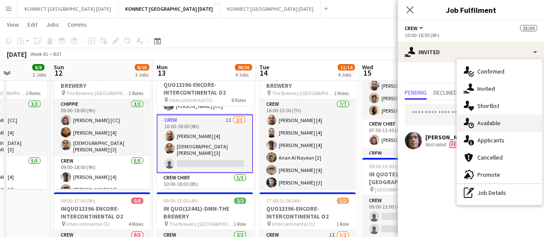
click at [506, 126] on div "single-neutral-actions-upload Available" at bounding box center [499, 122] width 85 height 17
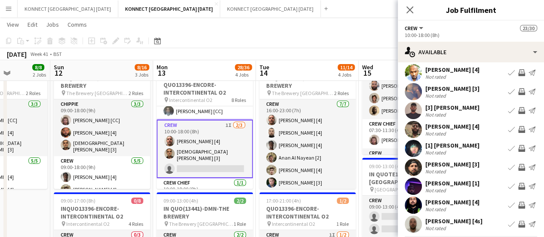
scroll to position [427, 0]
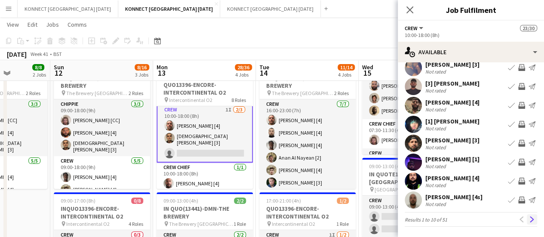
click at [529, 220] on app-icon "Next" at bounding box center [532, 219] width 6 height 6
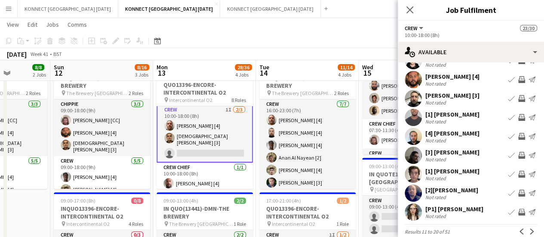
click at [518, 156] on app-icon "Invite crew" at bounding box center [521, 155] width 7 height 7
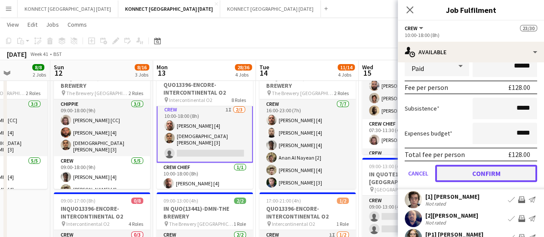
click at [456, 169] on button "Confirm" at bounding box center [486, 173] width 102 height 17
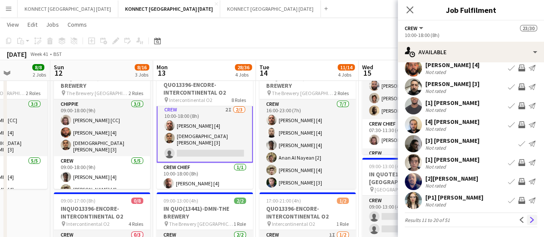
click at [529, 220] on app-icon "Next" at bounding box center [532, 220] width 6 height 6
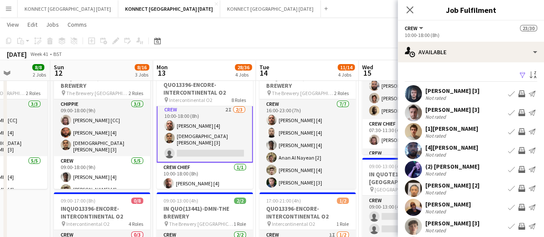
click at [321, 54] on div "[DATE] Week 41 • BST Publish 1 job Revert 1 job" at bounding box center [272, 54] width 544 height 12
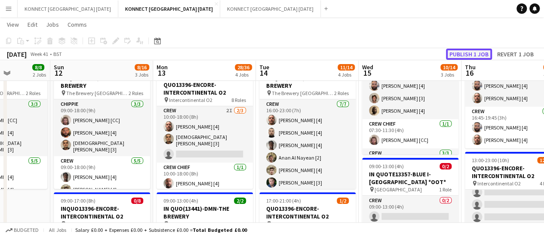
click at [463, 59] on button "Publish 1 job" at bounding box center [469, 54] width 46 height 11
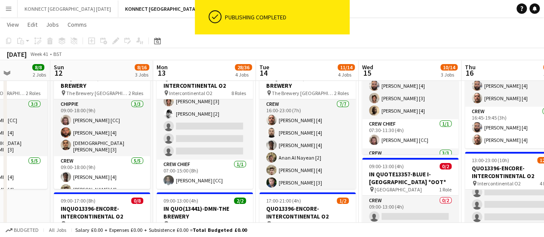
scroll to position [335, 0]
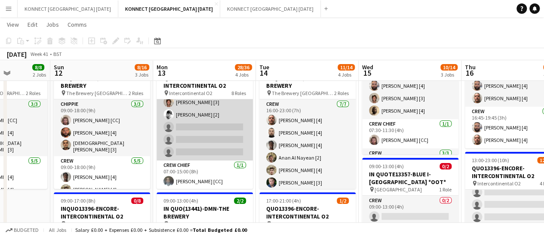
click at [217, 123] on app-card-role "Crew 7I [DATE] 07:00-15:00 (8h) [PERSON_NAME] [4] [PERSON_NAME] [3] [PERSON_NAM…" at bounding box center [205, 108] width 96 height 104
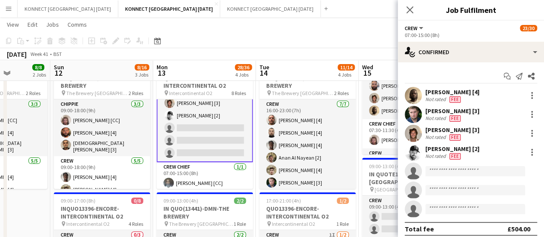
scroll to position [336, 0]
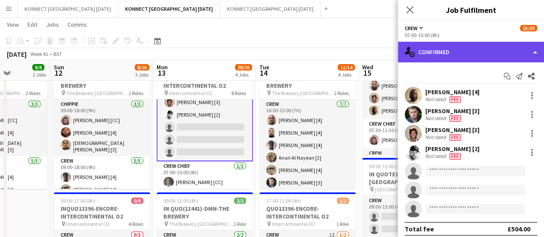
click at [438, 49] on div "single-neutral-actions-check-2 Confirmed" at bounding box center [471, 52] width 146 height 21
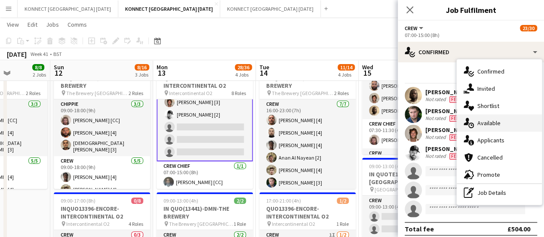
click at [506, 120] on div "single-neutral-actions-upload Available" at bounding box center [499, 122] width 85 height 17
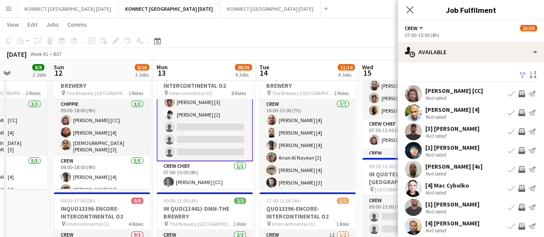
scroll to position [68, 0]
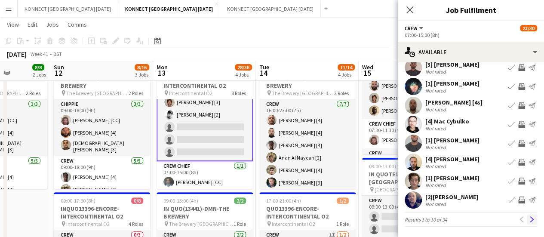
click at [529, 220] on app-icon "Next" at bounding box center [532, 219] width 6 height 6
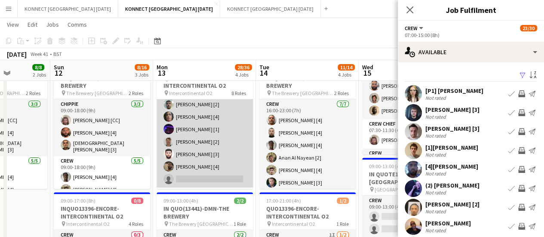
scroll to position [0, 0]
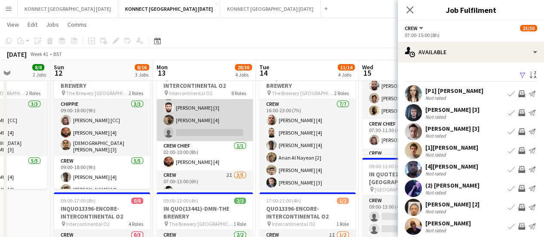
click at [206, 123] on app-card-role "Crew [DATE] 02:00-10:00 (8h) [PERSON_NAME] [4] [PERSON_NAME] (2) [PERSON_NAME] …" at bounding box center [205, 64] width 96 height 154
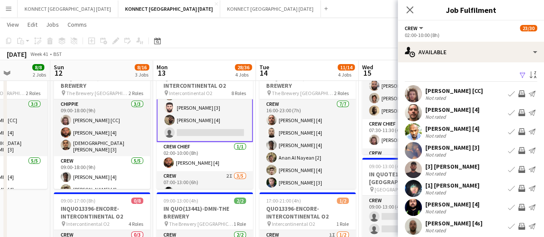
scroll to position [68, 0]
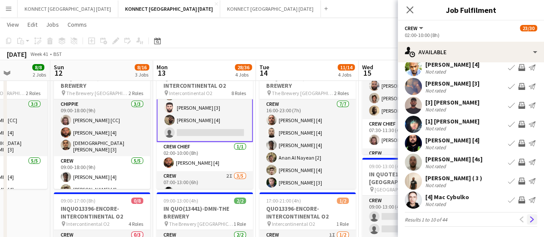
click at [529, 218] on app-icon "Next" at bounding box center [532, 219] width 6 height 6
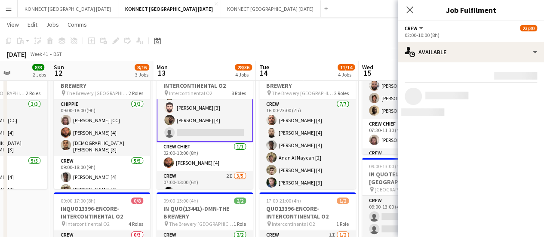
scroll to position [0, 0]
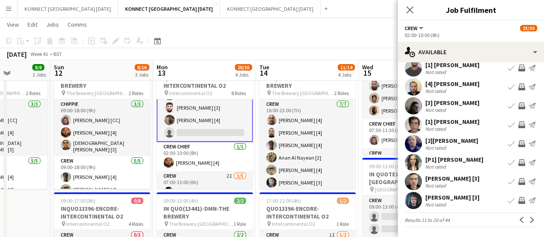
click at [518, 181] on app-icon "Invite crew" at bounding box center [521, 181] width 7 height 7
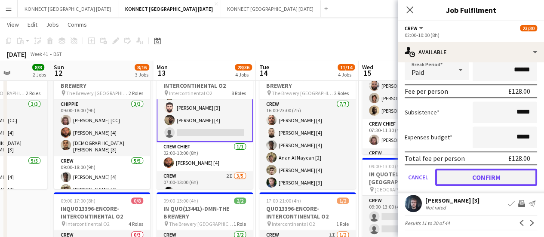
click at [493, 179] on button "Confirm" at bounding box center [486, 177] width 102 height 17
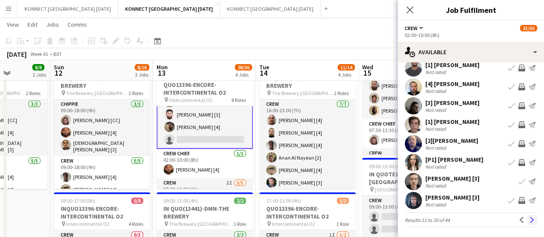
click at [528, 216] on button "Next" at bounding box center [532, 220] width 10 height 10
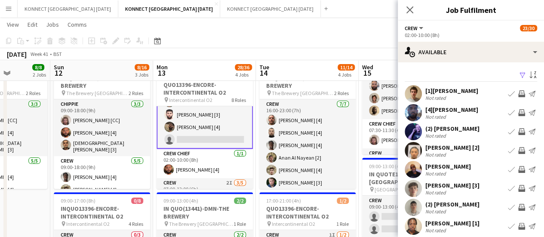
scroll to position [63, 0]
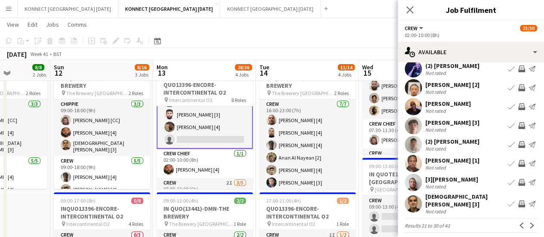
click at [518, 126] on app-icon "Invite crew" at bounding box center [521, 125] width 7 height 7
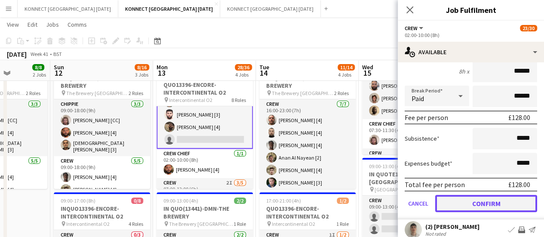
click at [475, 201] on button "Confirm" at bounding box center [486, 203] width 102 height 17
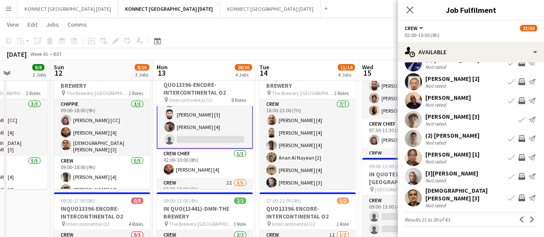
scroll to position [64, 0]
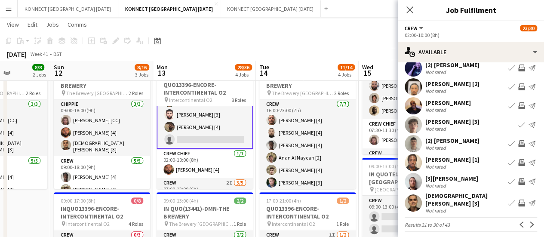
click at [518, 163] on app-icon "Invite crew" at bounding box center [521, 162] width 7 height 7
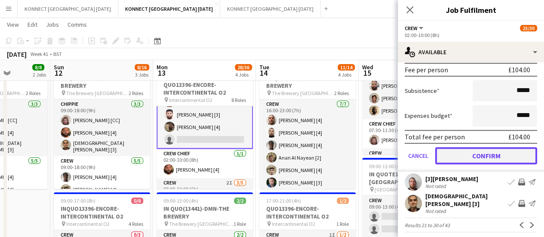
click at [473, 153] on button "Confirm" at bounding box center [486, 155] width 102 height 17
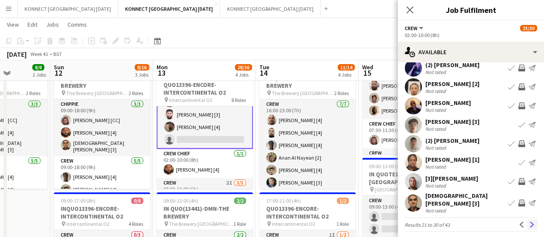
click at [529, 222] on app-icon "Next" at bounding box center [532, 225] width 6 height 6
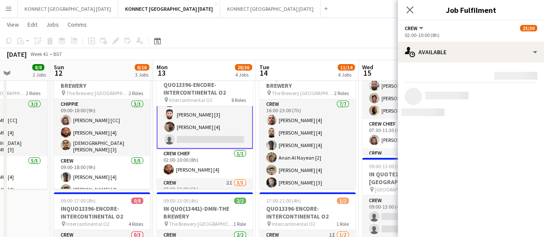
scroll to position [0, 0]
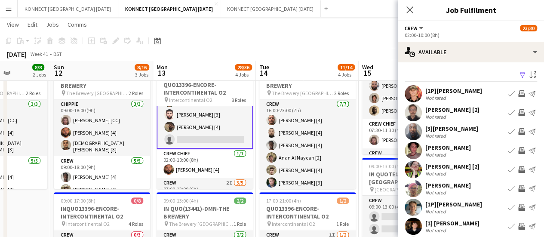
click at [518, 109] on app-icon "Invite crew" at bounding box center [521, 112] width 7 height 7
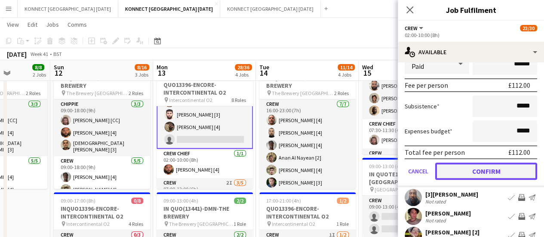
click at [460, 166] on button "Confirm" at bounding box center [486, 171] width 102 height 17
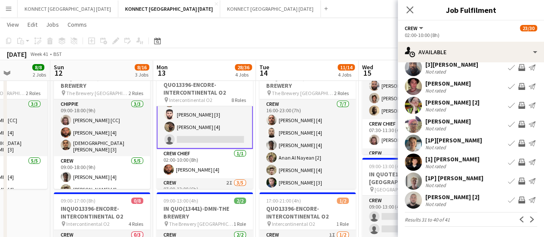
scroll to position [64, 0]
click at [353, 26] on app-page-menu "View Day view expanded Day view collapsed Month view Date picker Jump to [DATE]…" at bounding box center [272, 25] width 544 height 16
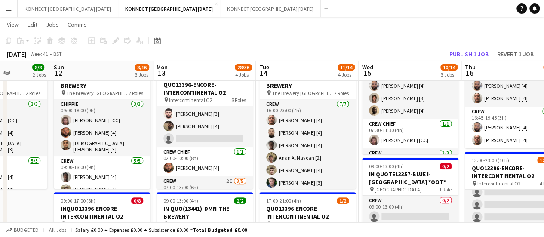
scroll to position [112, 0]
click at [464, 50] on button "Publish 1 job" at bounding box center [469, 54] width 46 height 11
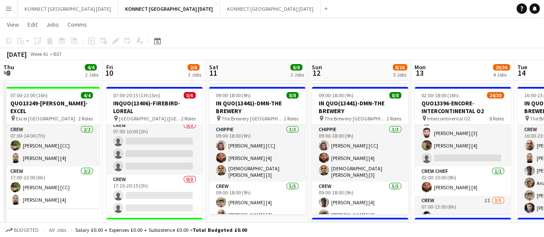
scroll to position [5, 0]
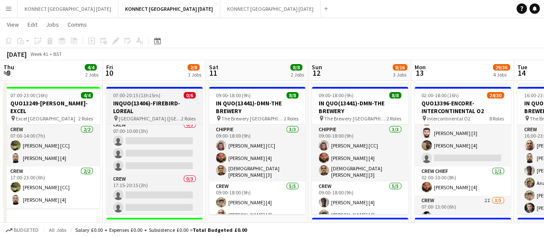
click at [135, 101] on h3 "INQUO(13406)-FIREBIRD-LOREAL" at bounding box center [154, 106] width 96 height 15
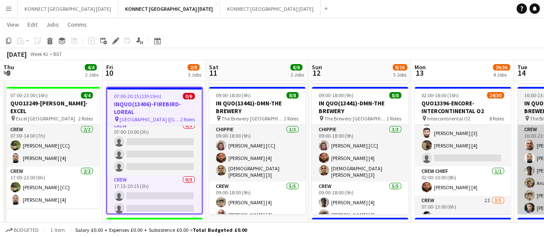
click at [114, 43] on icon at bounding box center [113, 43] width 2 height 2
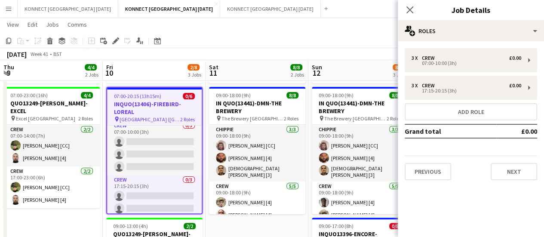
click at [496, 180] on div "3 x Crew £0.00 07:00-10:00 (3h) 3 x Crew £0.00 17:15-20:15 (3h) Add role Grand …" at bounding box center [471, 114] width 146 height 146
click at [515, 178] on button "Next" at bounding box center [514, 171] width 46 height 17
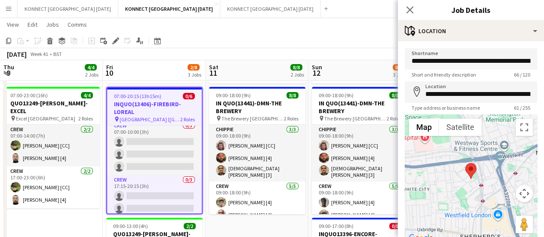
click at [355, 52] on div "[DATE] Week 41 • BST" at bounding box center [272, 54] width 544 height 12
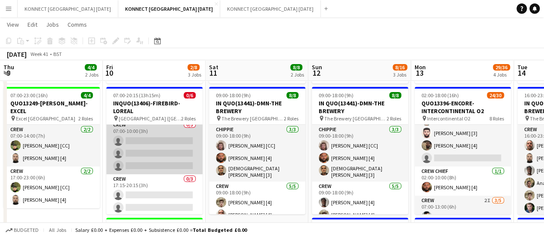
click at [150, 145] on app-card-role "Crew 0/3 07:00-10:00 (3h) single-neutral-actions single-neutral-actions single-…" at bounding box center [154, 147] width 96 height 54
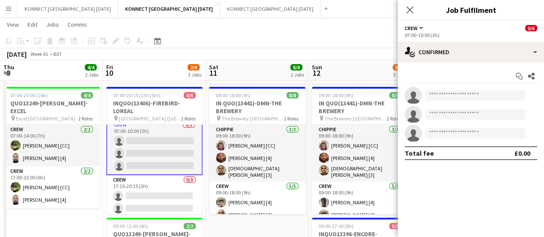
scroll to position [20, 0]
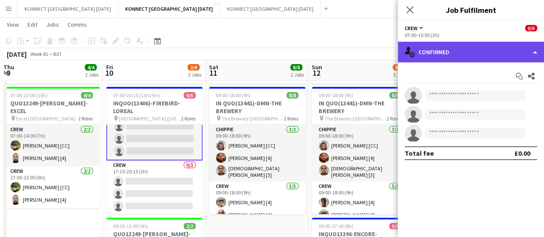
click at [450, 52] on div "single-neutral-actions-check-2 Confirmed" at bounding box center [471, 52] width 146 height 21
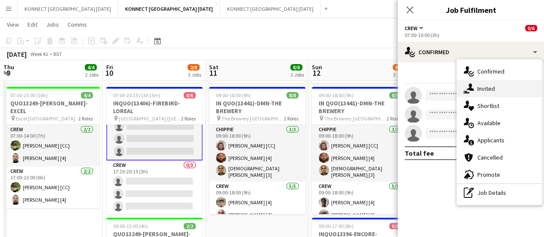
click at [488, 91] on span "Invited" at bounding box center [487, 89] width 18 height 8
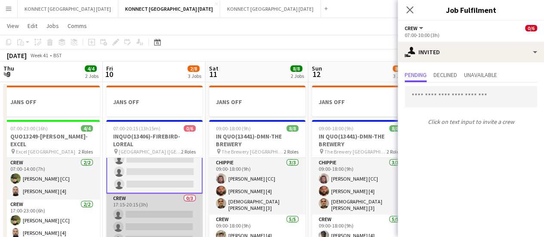
scroll to position [61, 0]
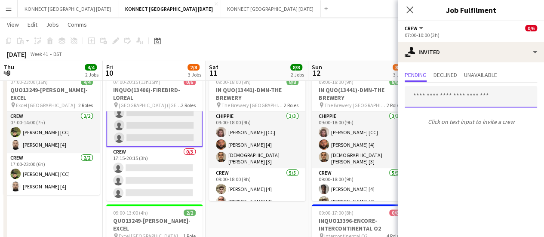
click at [445, 105] on input "text" at bounding box center [471, 97] width 133 height 22
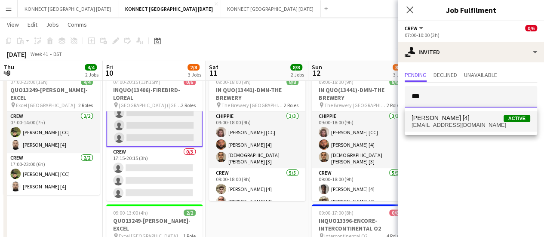
type input "***"
click at [442, 122] on span "[EMAIL_ADDRESS][DOMAIN_NAME]" at bounding box center [471, 125] width 119 height 7
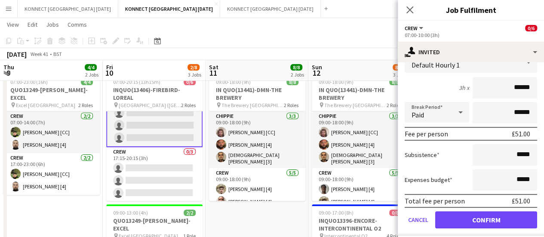
scroll to position [115, 0]
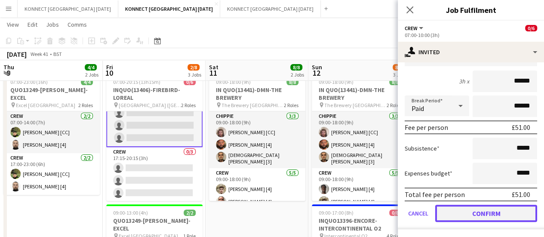
click at [464, 212] on button "Confirm" at bounding box center [486, 213] width 102 height 17
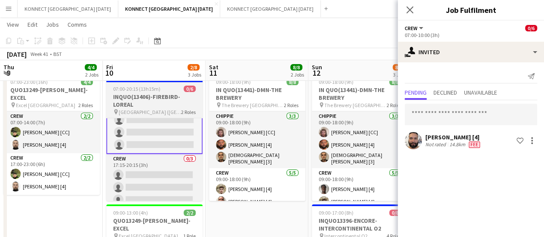
scroll to position [0, 0]
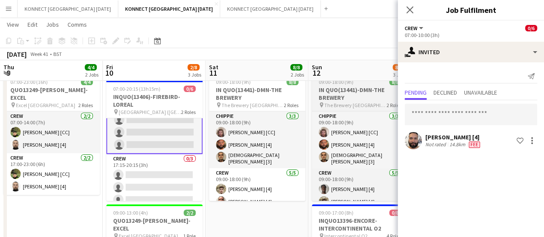
click at [162, 183] on app-card-role "Crew 0/3 17:15-20:15 (3h) single-neutral-actions single-neutral-actions single-…" at bounding box center [154, 181] width 96 height 54
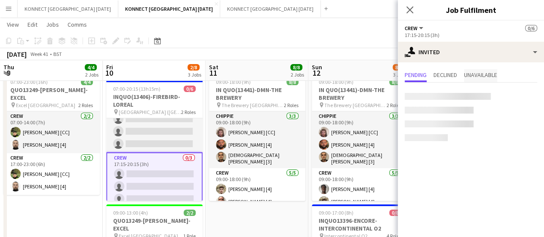
scroll to position [19, 0]
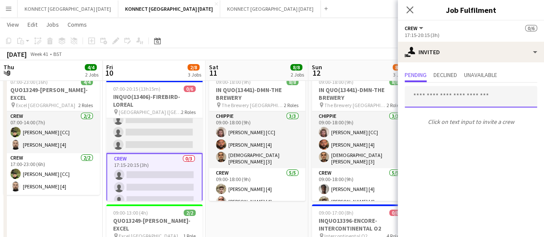
click at [438, 94] on input "text" at bounding box center [471, 97] width 133 height 22
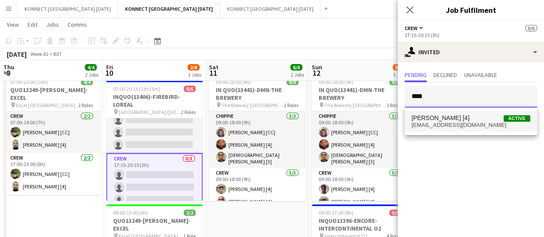
type input "****"
click at [453, 121] on span "[PERSON_NAME] [4] Active" at bounding box center [471, 117] width 119 height 7
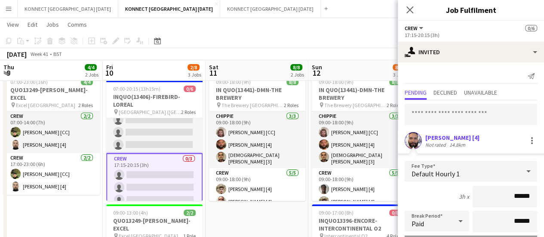
scroll to position [115, 0]
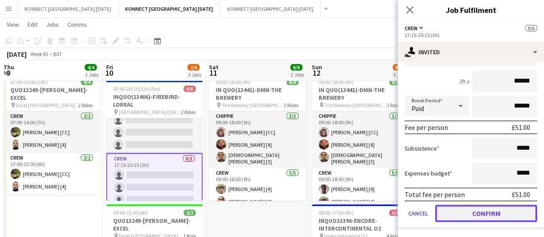
click at [461, 214] on button "Confirm" at bounding box center [486, 213] width 102 height 17
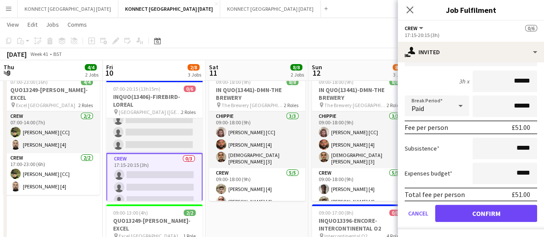
scroll to position [0, 0]
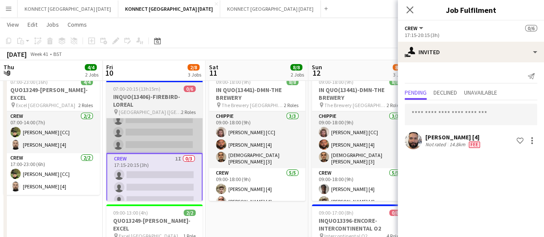
click at [172, 136] on app-card-role "Crew 1I 0/3 07:00-10:00 (3h) single-neutral-actions single-neutral-actions sing…" at bounding box center [154, 126] width 96 height 54
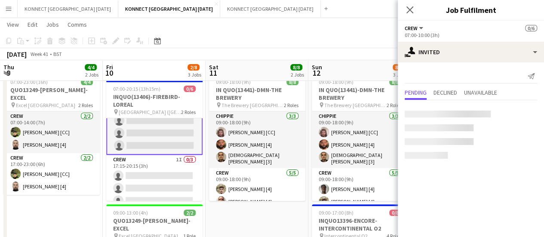
scroll to position [20, 0]
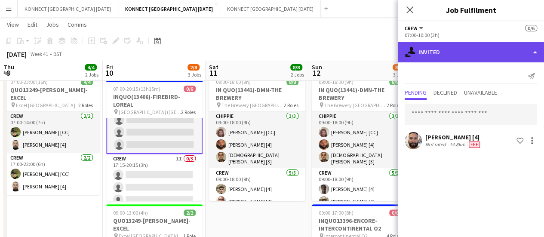
click at [464, 53] on div "single-neutral-actions-share-1 Invited" at bounding box center [471, 52] width 146 height 21
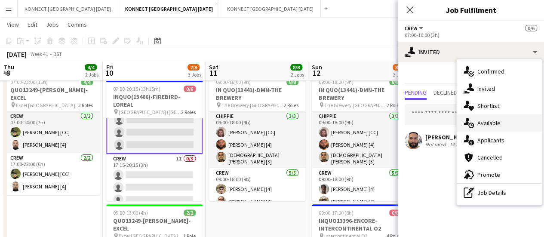
click at [506, 123] on div "single-neutral-actions-upload Available" at bounding box center [499, 122] width 85 height 17
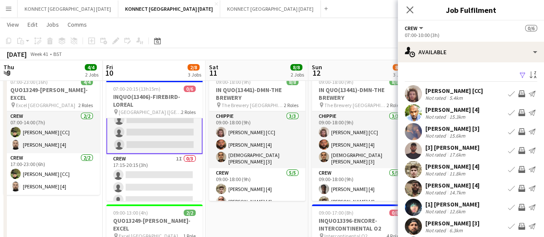
scroll to position [68, 0]
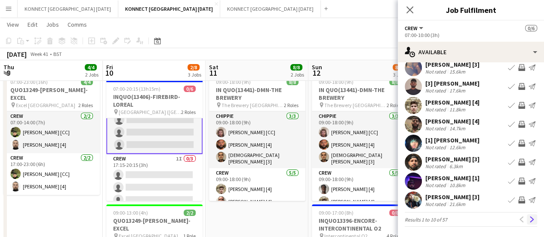
click at [529, 221] on app-icon "Next" at bounding box center [532, 219] width 6 height 6
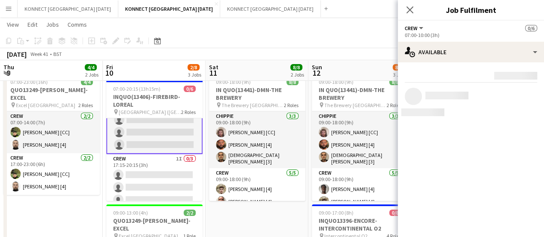
scroll to position [0, 0]
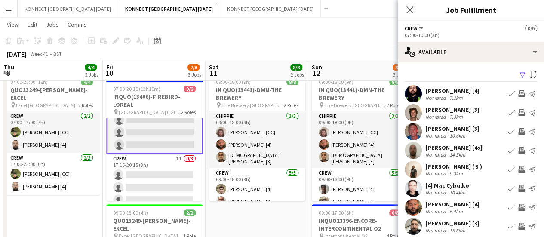
click at [518, 114] on app-icon "Invite crew" at bounding box center [521, 112] width 7 height 7
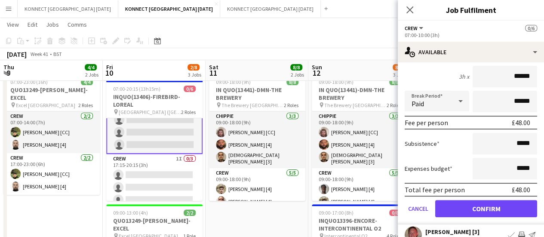
scroll to position [93, 0]
click at [462, 199] on form "Fee Type Default Hourly 1 3h x ****** Break Period Paid ****** Fee per person £…" at bounding box center [471, 132] width 146 height 184
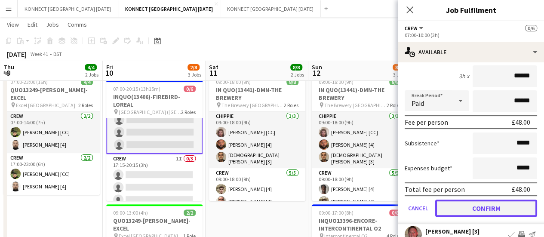
click at [462, 205] on button "Confirm" at bounding box center [486, 208] width 102 height 17
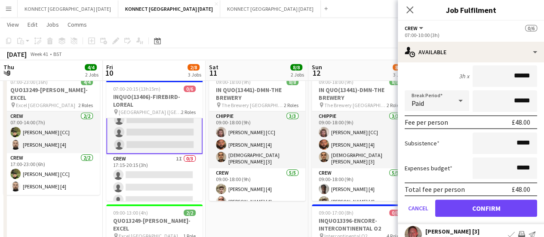
scroll to position [64, 0]
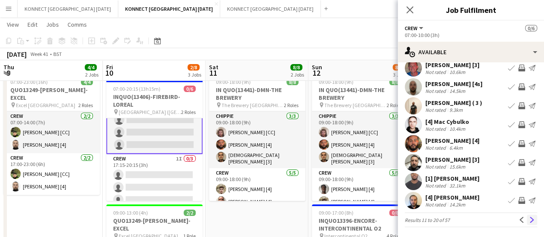
click at [529, 219] on app-icon "Next" at bounding box center [532, 220] width 6 height 6
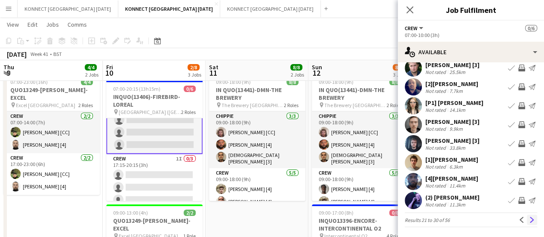
click at [529, 218] on app-icon "Next" at bounding box center [532, 220] width 6 height 6
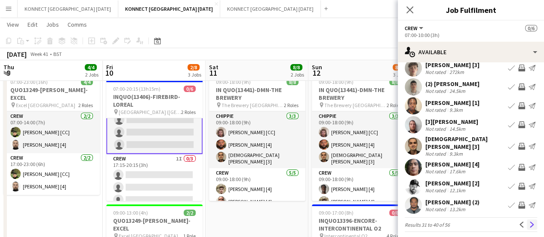
click at [529, 222] on app-icon "Next" at bounding box center [532, 225] width 6 height 6
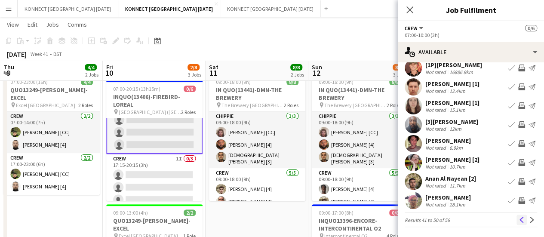
click at [519, 221] on app-icon "Previous" at bounding box center [522, 220] width 6 height 6
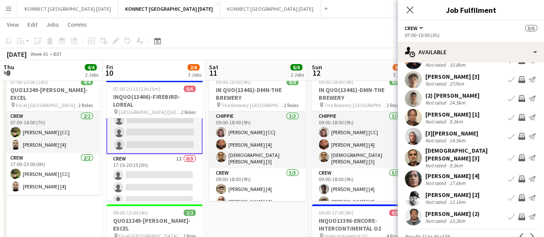
scroll to position [52, 0]
click at [518, 176] on app-icon "Invite crew" at bounding box center [521, 179] width 7 height 7
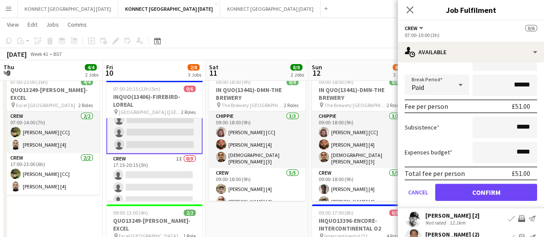
scroll to position [234, 0]
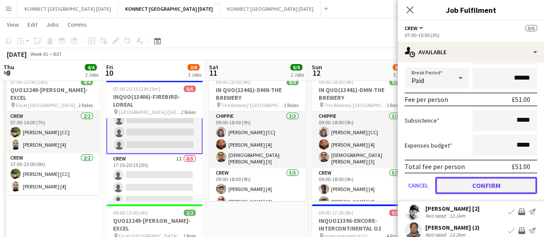
click at [469, 184] on button "Confirm" at bounding box center [486, 185] width 102 height 17
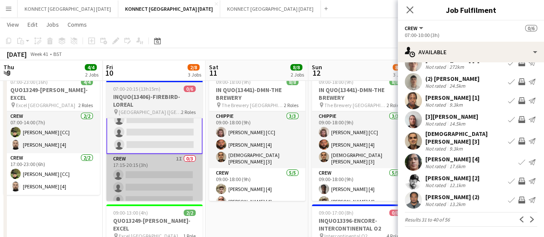
scroll to position [64, 0]
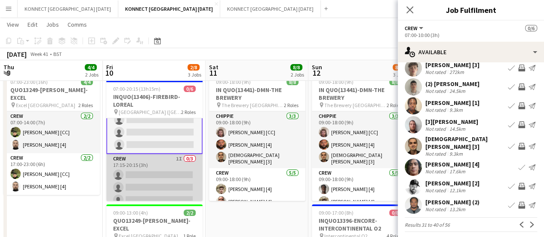
click at [159, 182] on app-card-role "Crew 1I 0/3 17:15-20:15 (3h) single-neutral-actions single-neutral-actions sing…" at bounding box center [154, 181] width 96 height 54
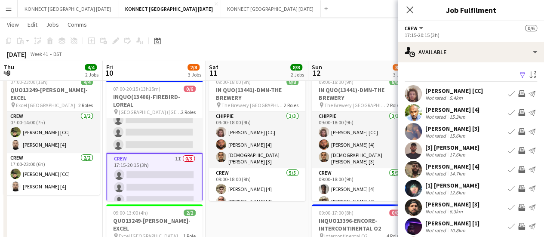
scroll to position [68, 0]
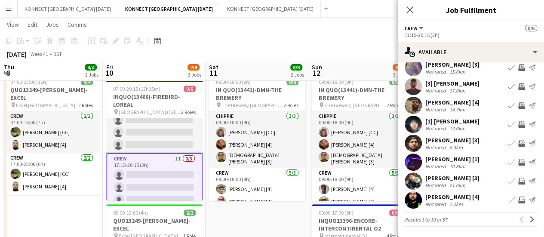
click at [529, 226] on app-pager "Results 1 to 10 of 57 Previous Next" at bounding box center [471, 219] width 133 height 15
click at [529, 219] on app-icon "Next" at bounding box center [532, 219] width 6 height 6
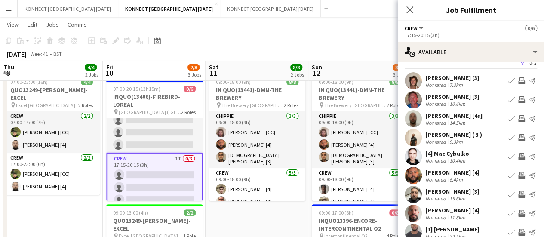
scroll to position [13, 0]
click at [518, 80] on app-icon "Invite crew" at bounding box center [521, 80] width 7 height 7
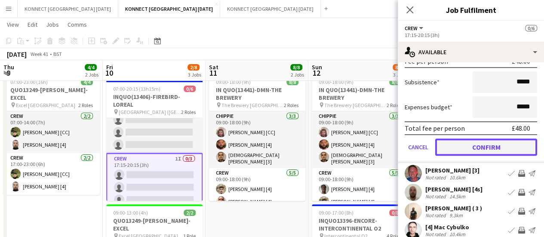
click at [455, 148] on button "Confirm" at bounding box center [486, 147] width 102 height 17
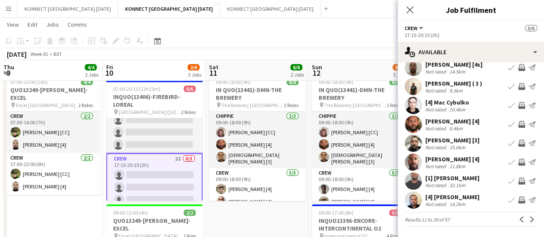
scroll to position [64, 0]
click at [529, 218] on app-icon "Next" at bounding box center [532, 220] width 6 height 6
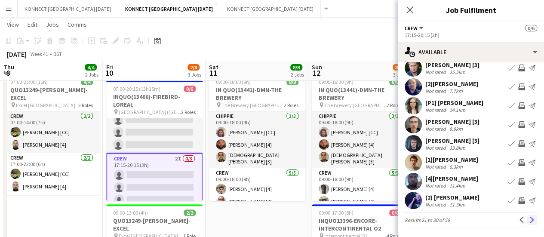
click at [527, 222] on button "Next" at bounding box center [532, 220] width 10 height 10
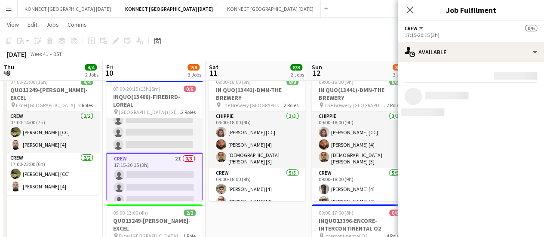
scroll to position [0, 0]
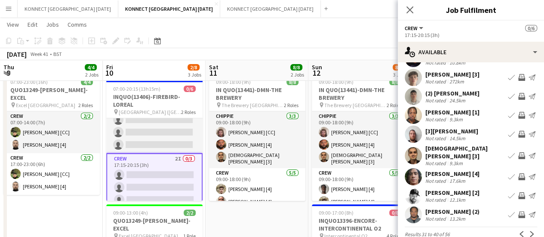
click at [518, 173] on app-icon "Invite crew" at bounding box center [521, 176] width 7 height 7
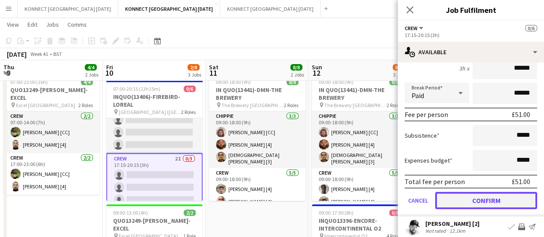
click at [483, 196] on button "Confirm" at bounding box center [486, 200] width 102 height 17
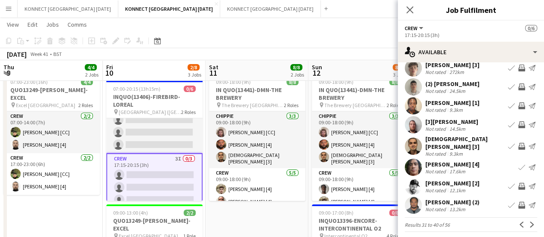
click at [333, 46] on app-toolbar "Copy Paste Paste Ctrl+V Paste with crew Ctrl+Shift+V Paste linked Job [GEOGRAPH…" at bounding box center [272, 41] width 544 height 15
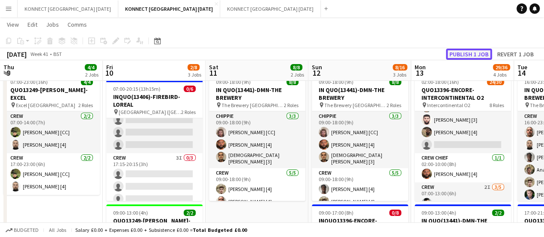
click at [475, 52] on button "Publish 1 job" at bounding box center [469, 54] width 46 height 11
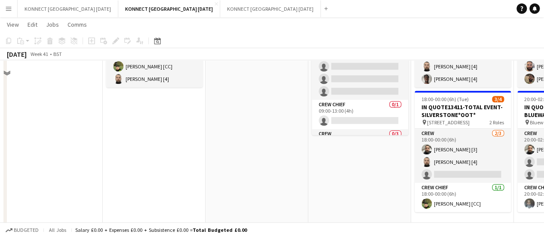
scroll to position [131, 0]
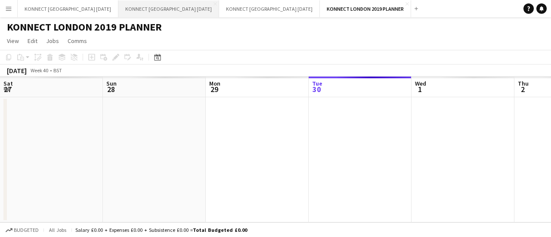
scroll to position [0, 206]
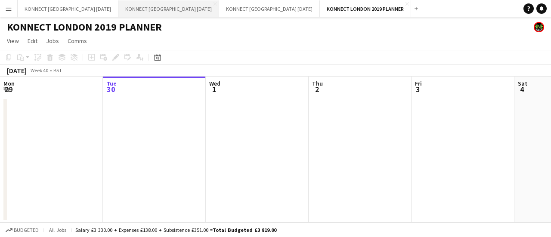
click at [171, 8] on button "KONNECT [GEOGRAPHIC_DATA] [DATE] Close" at bounding box center [168, 8] width 101 height 17
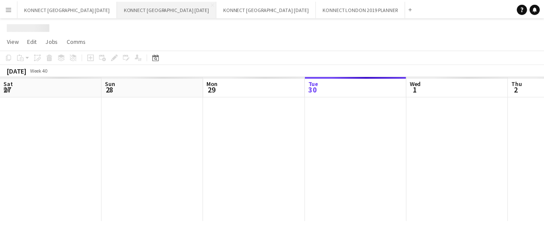
scroll to position [0, 206]
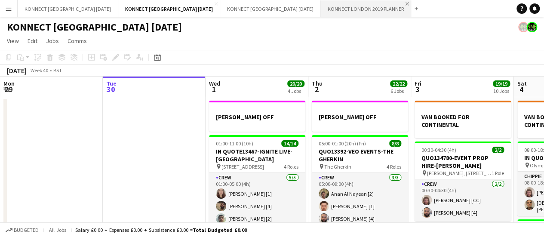
click at [406, 5] on app-icon "Close" at bounding box center [407, 3] width 3 height 3
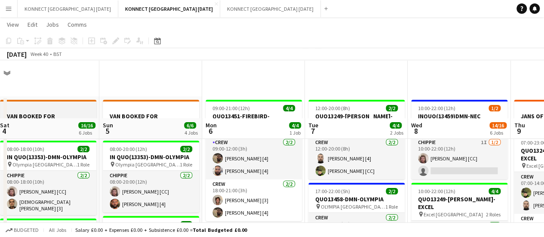
scroll to position [122, 0]
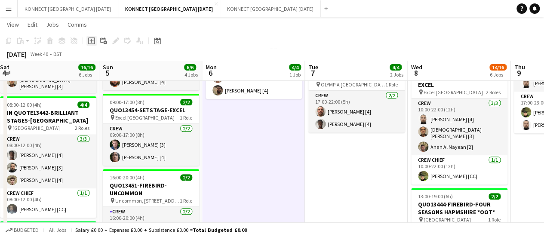
click at [92, 40] on icon "Add job" at bounding box center [91, 40] width 7 height 7
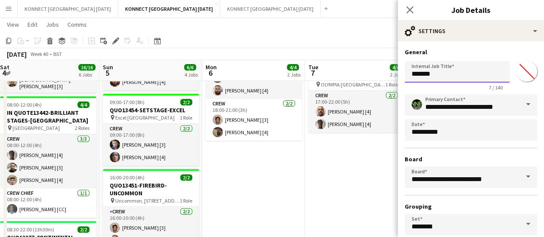
click at [461, 74] on input "*******" at bounding box center [457, 72] width 105 height 22
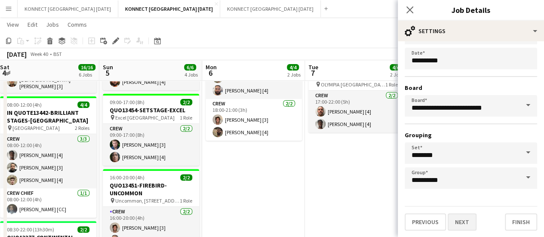
type input "**********"
click at [465, 221] on button "Next" at bounding box center [462, 221] width 29 height 17
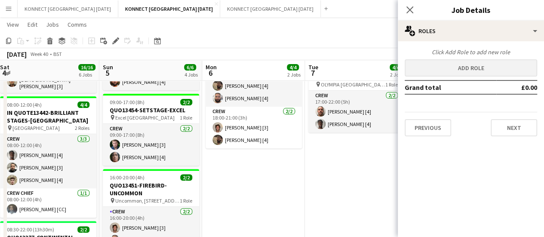
scroll to position [0, 0]
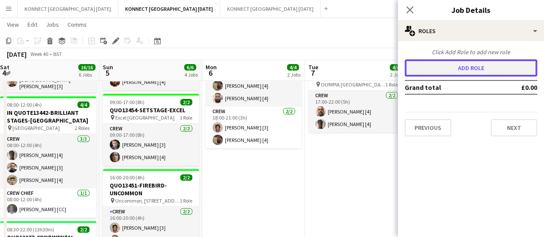
click at [452, 71] on button "Add role" at bounding box center [471, 67] width 133 height 17
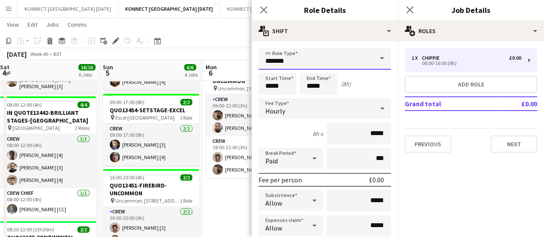
click at [330, 62] on input "*******" at bounding box center [325, 59] width 133 height 22
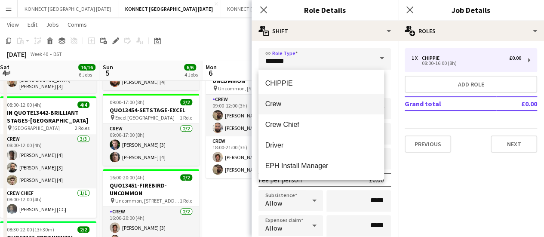
click at [318, 101] on span "Crew" at bounding box center [321, 104] width 112 height 8
type input "****"
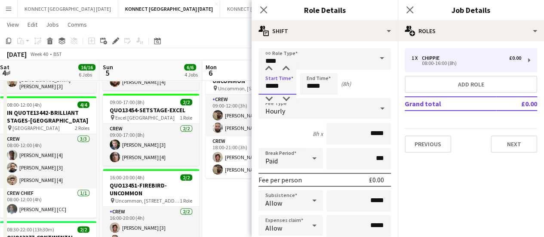
click at [275, 85] on input "*****" at bounding box center [278, 84] width 38 height 22
type input "*****"
click at [333, 86] on input "*****" at bounding box center [319, 84] width 38 height 22
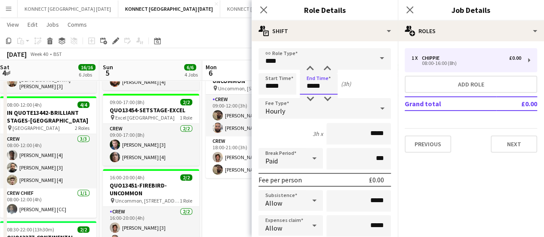
click at [333, 86] on input "*****" at bounding box center [319, 84] width 38 height 22
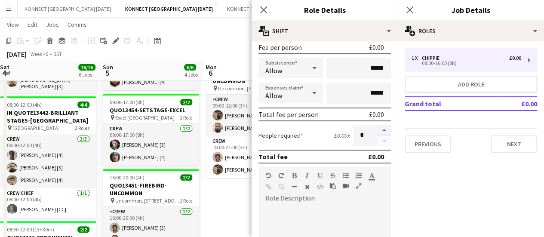
type input "*****"
click at [382, 133] on button "button" at bounding box center [384, 130] width 14 height 11
click at [381, 130] on button "button" at bounding box center [384, 130] width 14 height 11
type input "*"
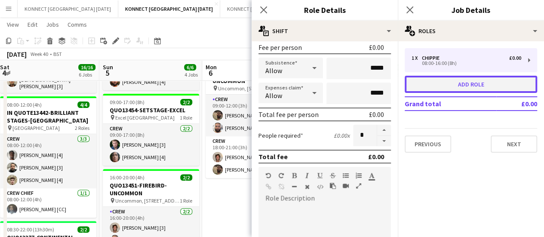
click at [422, 76] on button "Add role" at bounding box center [471, 84] width 133 height 17
type input "*******"
type input "*****"
type input "*"
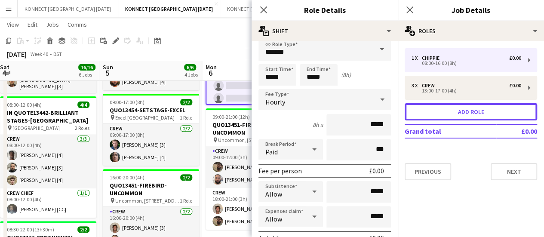
scroll to position [9, 0]
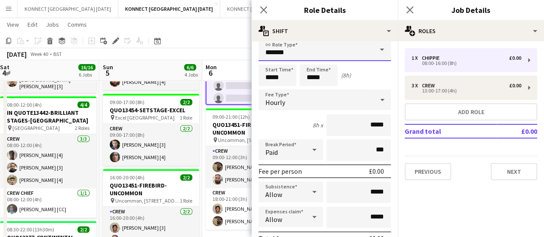
click at [299, 48] on input "*******" at bounding box center [325, 51] width 133 height 22
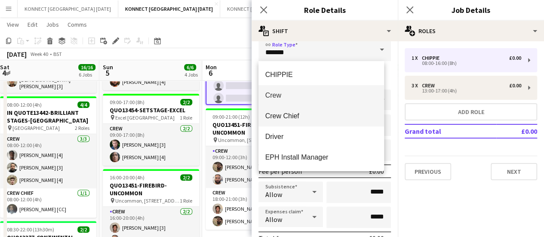
click at [298, 113] on span "Crew Chief" at bounding box center [321, 116] width 112 height 8
type input "**********"
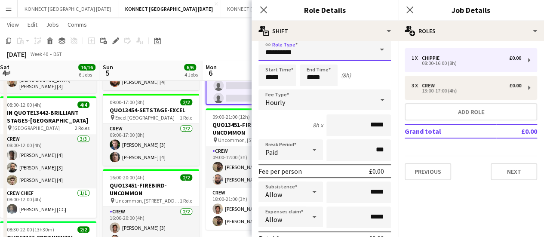
scroll to position [7, 0]
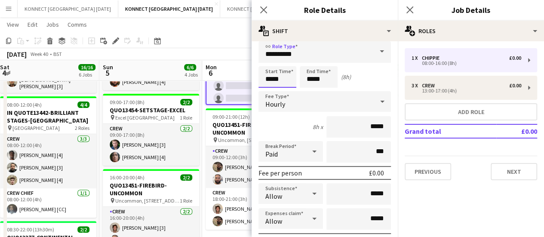
click at [292, 77] on input "*****" at bounding box center [278, 77] width 38 height 22
type input "*****"
click at [320, 80] on input "*****" at bounding box center [319, 77] width 38 height 22
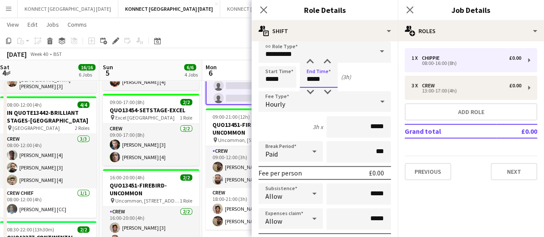
click at [320, 80] on input "*****" at bounding box center [319, 77] width 38 height 22
type input "*****"
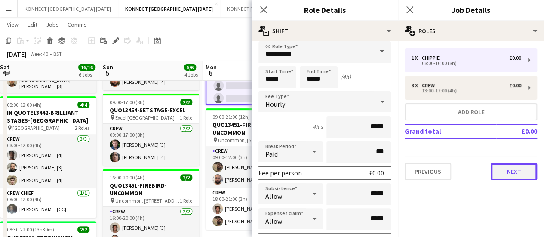
click at [526, 168] on button "Next" at bounding box center [514, 171] width 46 height 17
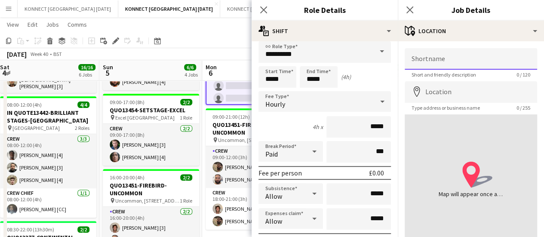
click at [442, 62] on input "Shortname" at bounding box center [471, 59] width 133 height 22
paste input "**********"
type input "**********"
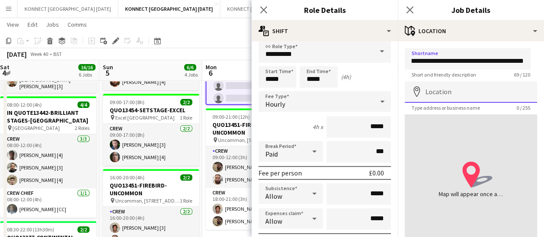
click at [453, 90] on input "Location" at bounding box center [471, 92] width 133 height 22
paste input "**********"
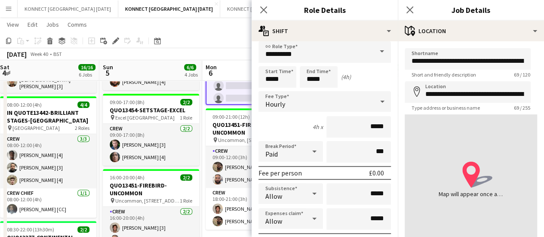
type input "**********"
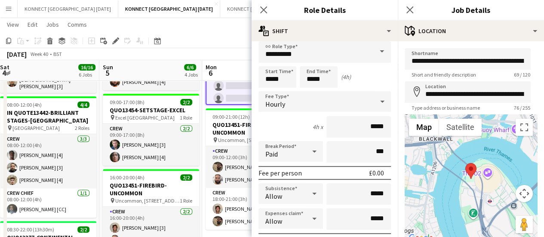
scroll to position [67, 0]
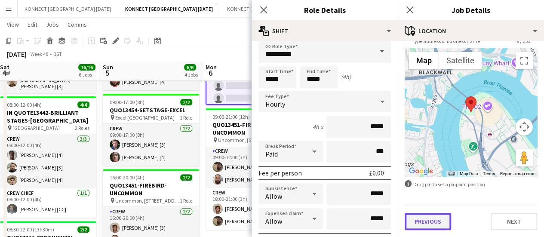
click at [424, 224] on button "Previous" at bounding box center [428, 221] width 46 height 17
type input "*******"
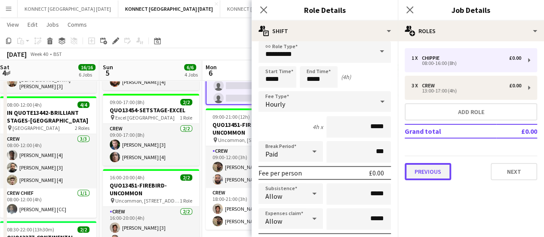
click at [437, 173] on button "Previous" at bounding box center [428, 171] width 46 height 17
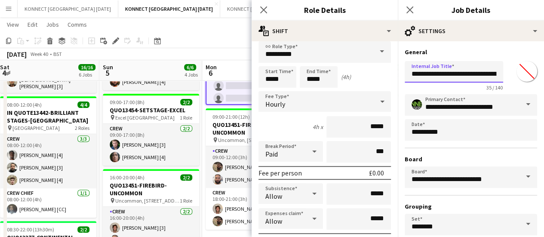
click at [486, 74] on input "**********" at bounding box center [454, 72] width 99 height 22
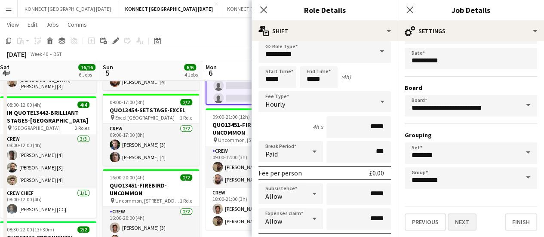
type input "**********"
click at [457, 225] on button "Next" at bounding box center [462, 221] width 29 height 17
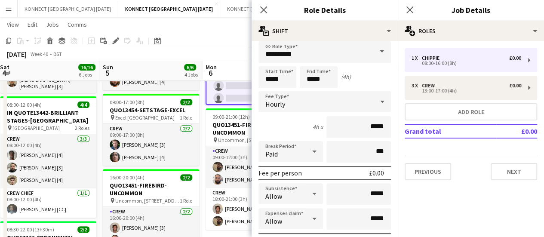
type input "**********"
click at [524, 173] on button "Next" at bounding box center [514, 171] width 46 height 17
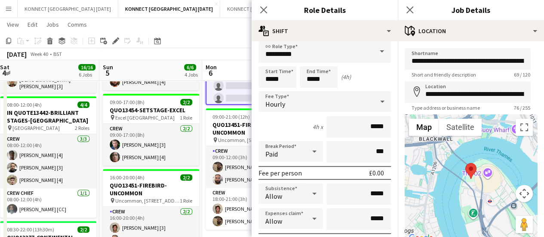
scroll to position [67, 0]
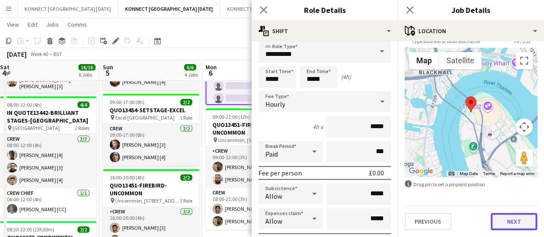
click at [501, 218] on button "Next" at bounding box center [514, 221] width 46 height 17
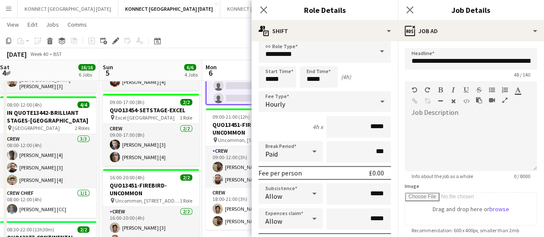
scroll to position [0, 0]
click at [208, 56] on div "[DATE] Week 40 • BST Publish 1 job Revert 1 job" at bounding box center [272, 54] width 544 height 12
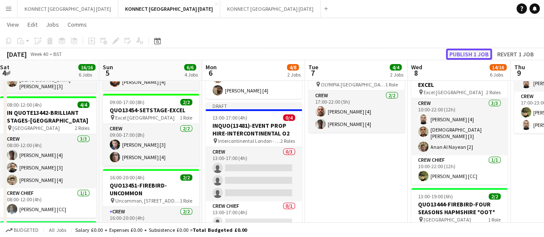
click at [471, 53] on button "Publish 1 job" at bounding box center [469, 54] width 46 height 11
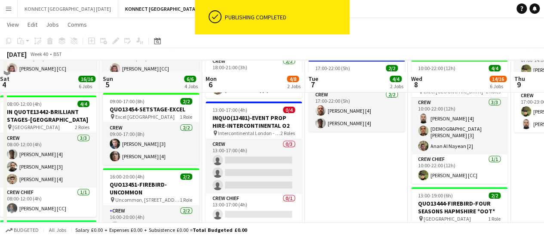
scroll to position [136, 0]
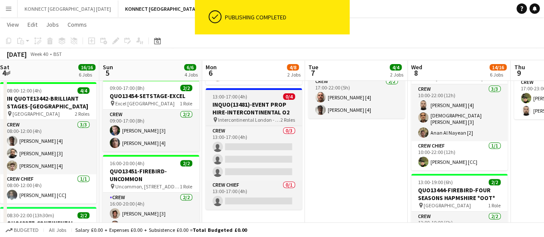
click at [227, 105] on h3 "INQUO(13481)-EVENT PROP HIRE-INTERCONTINENTAL O2" at bounding box center [254, 108] width 96 height 15
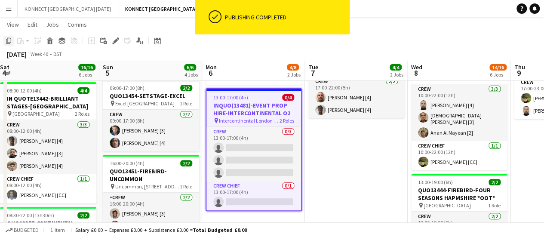
click at [9, 38] on icon "Copy" at bounding box center [8, 40] width 7 height 7
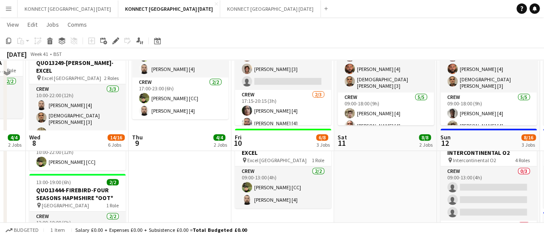
scroll to position [225, 0]
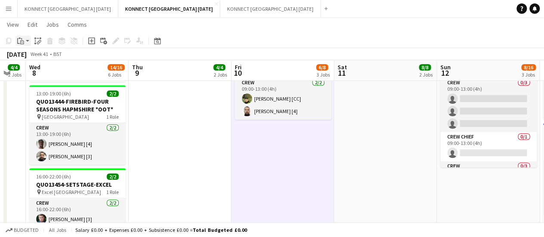
click at [25, 40] on div "Paste" at bounding box center [20, 41] width 10 height 10
click at [48, 57] on link "Paste Ctrl+V" at bounding box center [63, 57] width 81 height 8
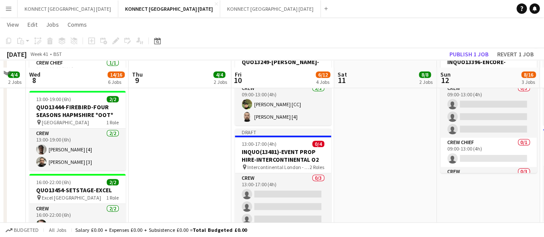
scroll to position [242, 0]
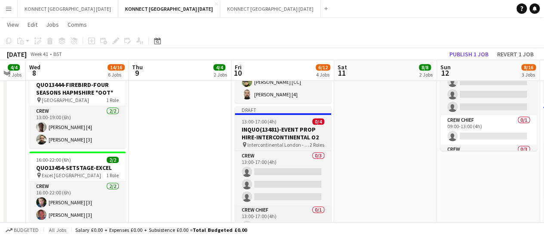
click at [250, 130] on h3 "INQUO(13481)-EVENT PROP HIRE-INTERCONTINENTAL O2" at bounding box center [283, 133] width 96 height 15
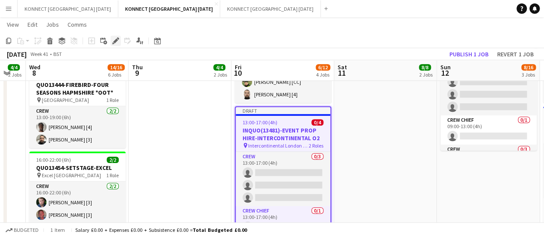
click at [115, 44] on icon "Edit" at bounding box center [115, 40] width 7 height 7
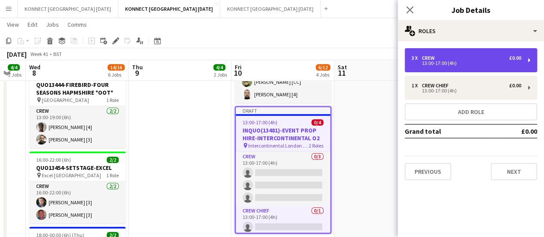
click at [421, 62] on div "13:00-17:00 (4h)" at bounding box center [467, 63] width 110 height 4
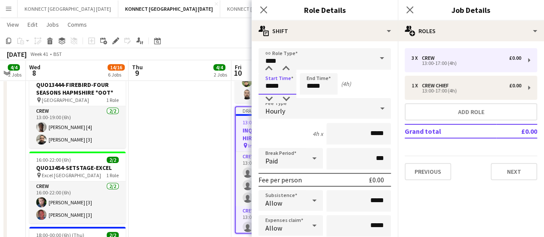
click at [289, 84] on input "*****" at bounding box center [278, 84] width 38 height 22
type input "*****"
click at [311, 91] on input "*****" at bounding box center [319, 84] width 38 height 22
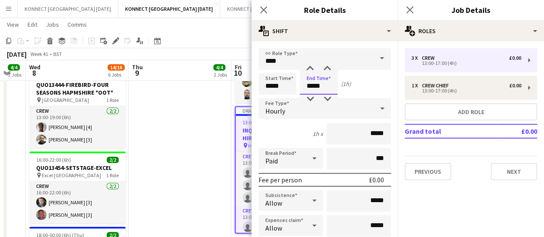
click at [311, 91] on input "*****" at bounding box center [319, 84] width 38 height 22
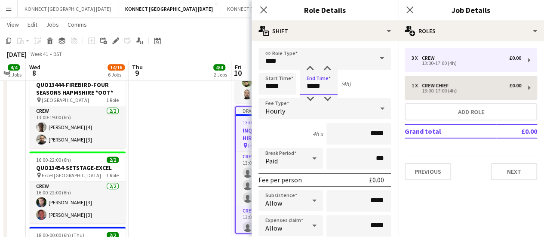
type input "*****"
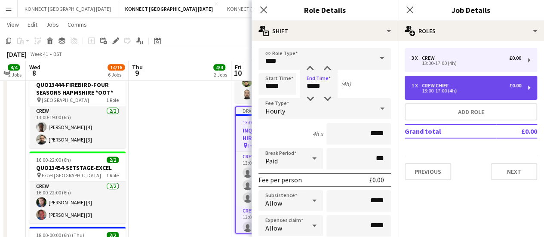
click at [429, 87] on div "Crew Chief" at bounding box center [437, 86] width 30 height 6
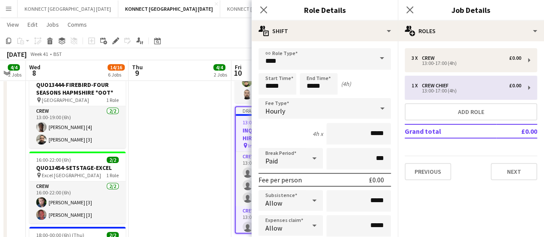
type input "**********"
type input "*****"
type input "*"
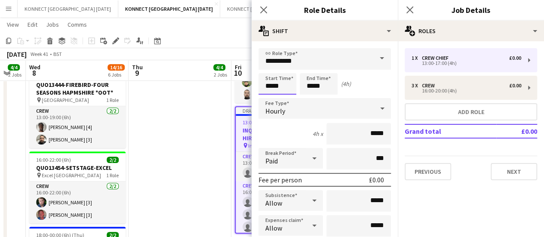
click at [264, 85] on input "*****" at bounding box center [278, 84] width 38 height 22
type input "*****"
click at [324, 83] on input "*****" at bounding box center [319, 84] width 38 height 22
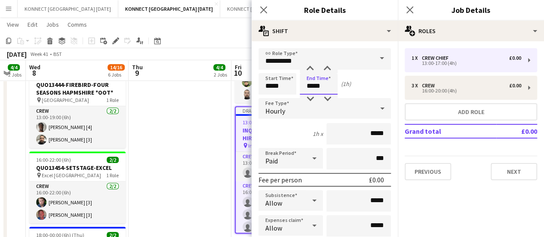
click at [324, 83] on input "*****" at bounding box center [319, 84] width 38 height 22
type input "*****"
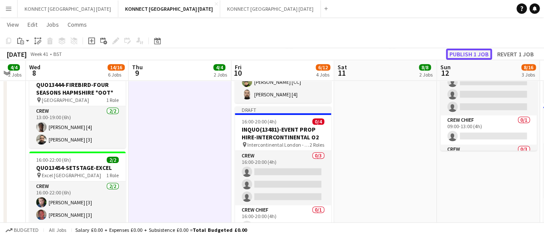
click at [471, 49] on button "Publish 1 job" at bounding box center [469, 54] width 46 height 11
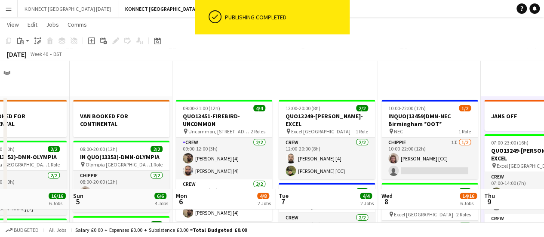
scroll to position [145, 0]
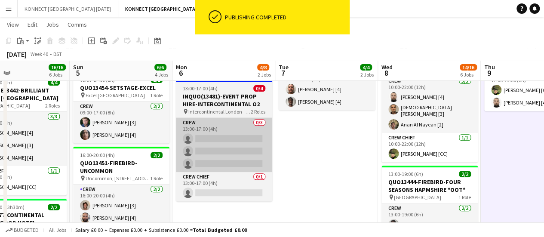
click at [243, 120] on app-card-role "Crew 0/3 13:00-17:00 (4h) single-neutral-actions single-neutral-actions single-…" at bounding box center [224, 145] width 96 height 54
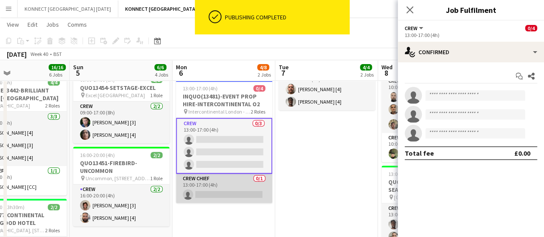
click at [242, 188] on app-card-role "Crew Chief 0/1 13:00-17:00 (4h) single-neutral-actions" at bounding box center [224, 188] width 96 height 29
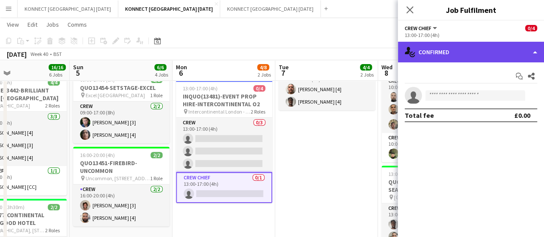
click at [449, 54] on div "single-neutral-actions-check-2 Confirmed" at bounding box center [471, 52] width 146 height 21
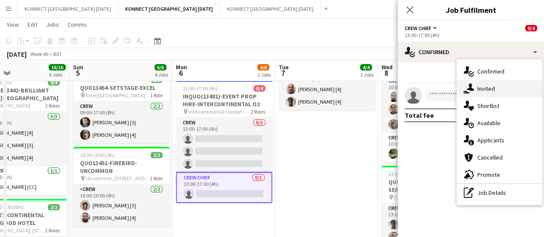
click at [472, 91] on icon "single-neutral-actions-share-1" at bounding box center [469, 88] width 10 height 10
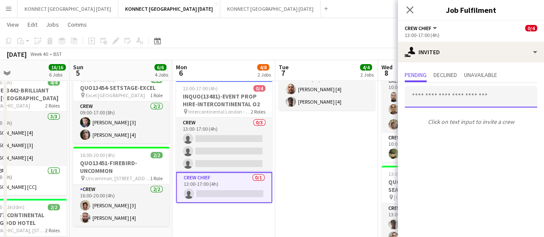
click at [438, 95] on input "text" at bounding box center [471, 97] width 133 height 22
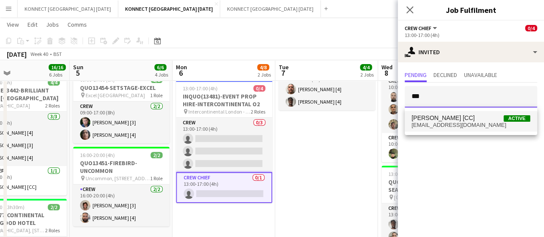
type input "***"
click at [446, 117] on span "[PERSON_NAME] [CC]" at bounding box center [443, 117] width 63 height 7
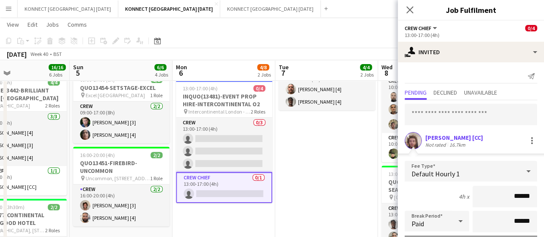
scroll to position [115, 0]
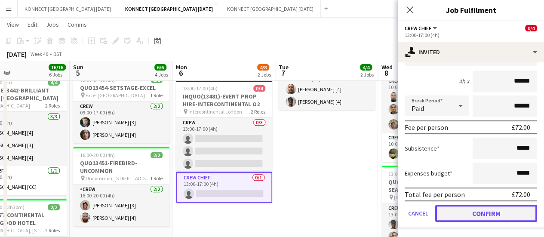
click at [476, 210] on button "Confirm" at bounding box center [486, 213] width 102 height 17
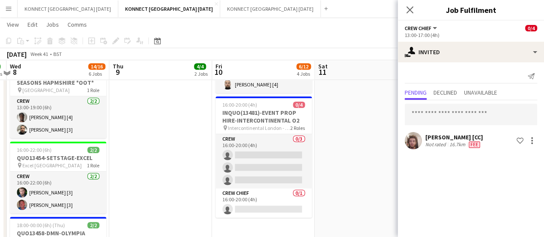
scroll to position [252, 0]
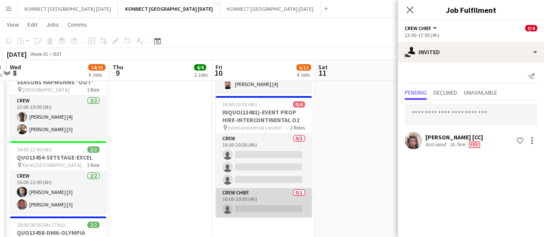
click at [265, 206] on app-card-role "Crew Chief 0/1 16:00-20:00 (4h) single-neutral-actions" at bounding box center [264, 202] width 96 height 29
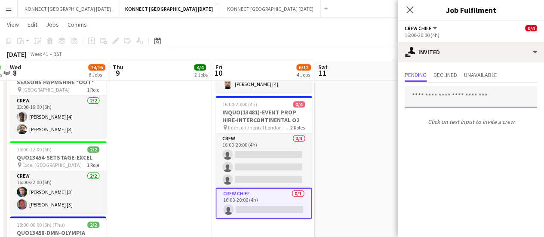
click at [438, 94] on input "text" at bounding box center [471, 97] width 133 height 22
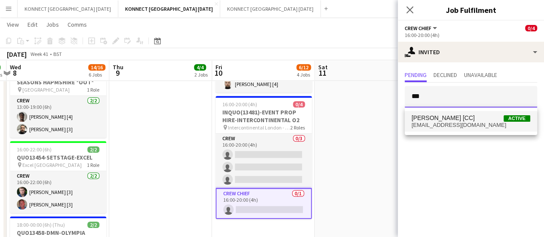
type input "***"
click at [435, 125] on span "[EMAIL_ADDRESS][DOMAIN_NAME]" at bounding box center [471, 125] width 119 height 7
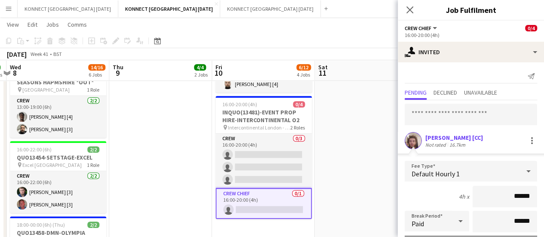
scroll to position [115, 0]
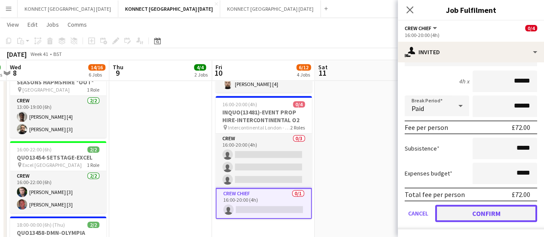
click at [495, 210] on button "Confirm" at bounding box center [486, 213] width 102 height 17
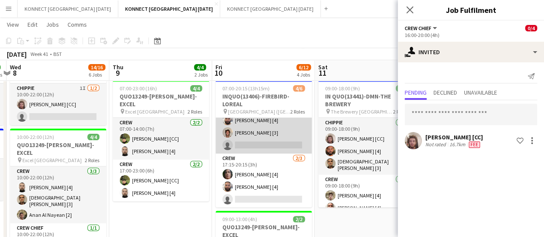
scroll to position [0, 0]
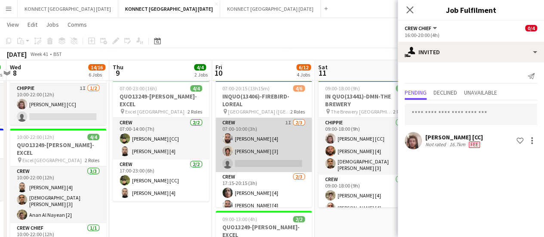
click at [253, 151] on app-card-role "Crew 1I [DATE] 07:00-10:00 (3h) [PERSON_NAME] [4] [PERSON_NAME] [3] single-neut…" at bounding box center [264, 145] width 96 height 54
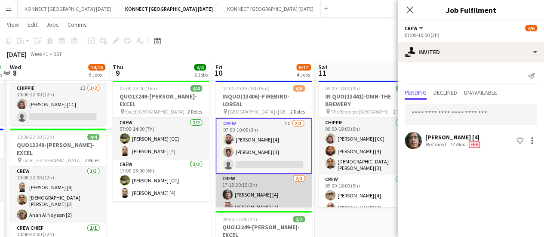
click at [251, 195] on app-card-role "Crew [DATE] 17:15-20:15 (3h) [PERSON_NAME] [4] [PERSON_NAME] [4] single-neutral…" at bounding box center [264, 201] width 96 height 54
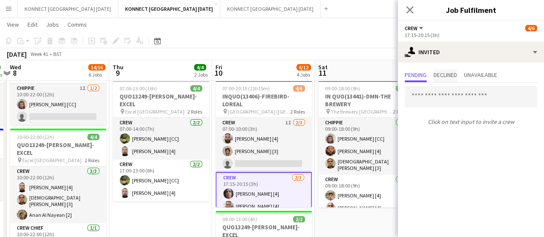
click at [451, 75] on span "Declined" at bounding box center [446, 75] width 24 height 6
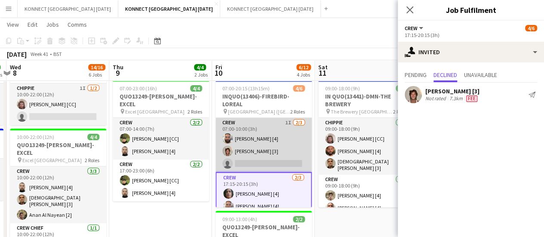
click at [268, 166] on app-card-role "Crew 1I [DATE] 07:00-10:00 (3h) [PERSON_NAME] [4] [PERSON_NAME] [3] single-neut…" at bounding box center [264, 145] width 96 height 54
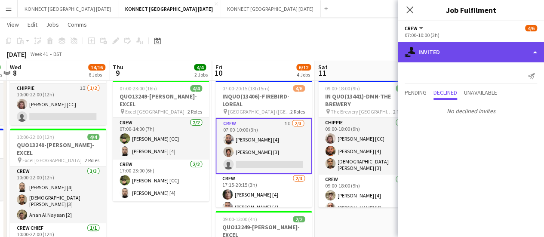
click at [478, 51] on div "single-neutral-actions-share-1 Invited" at bounding box center [471, 52] width 146 height 21
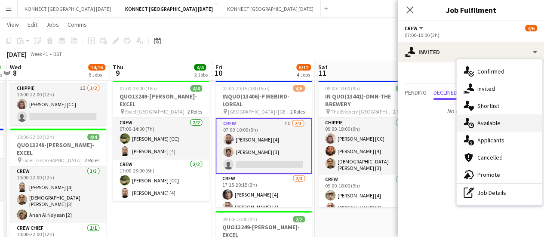
click at [490, 128] on div "single-neutral-actions-upload Available" at bounding box center [499, 122] width 85 height 17
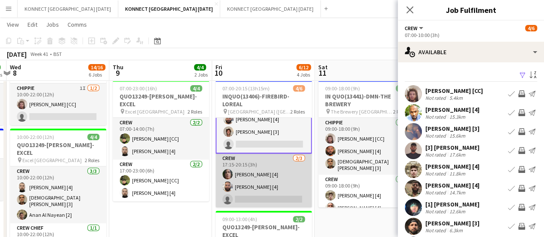
click at [265, 181] on app-card-role "Crew [DATE] 17:15-20:15 (3h) [PERSON_NAME] [4] [PERSON_NAME] [4] single-neutral…" at bounding box center [264, 181] width 96 height 54
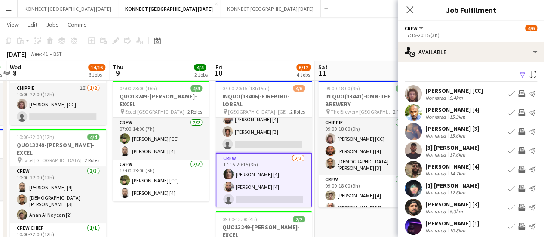
scroll to position [58, 0]
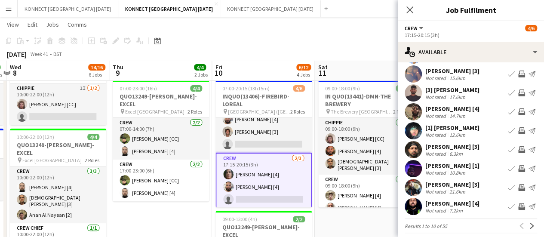
click at [518, 114] on app-icon "Invite crew" at bounding box center [521, 111] width 7 height 7
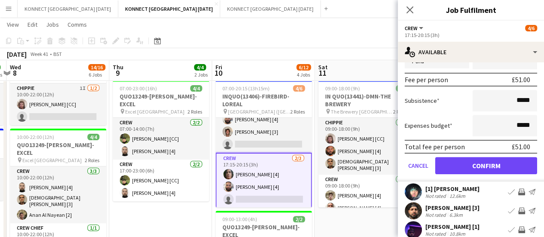
scroll to position [263, 0]
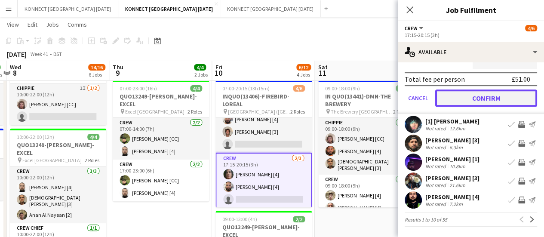
click at [480, 102] on button "Confirm" at bounding box center [486, 97] width 102 height 17
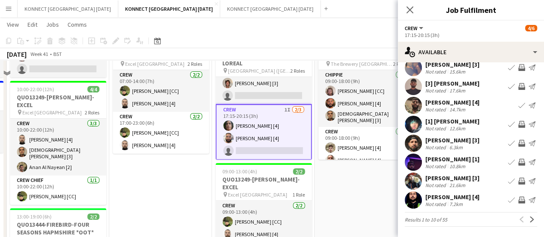
scroll to position [75, 0]
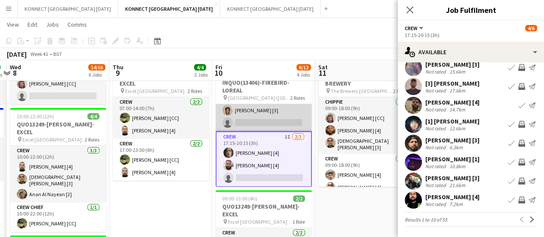
click at [268, 117] on app-card-role "Crew 1I [DATE] 07:00-10:00 (3h) [PERSON_NAME] [4] [PERSON_NAME] [3] single-neut…" at bounding box center [264, 104] width 96 height 54
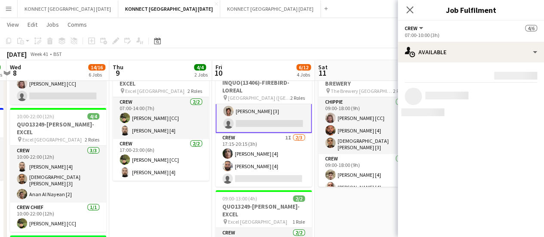
scroll to position [0, 0]
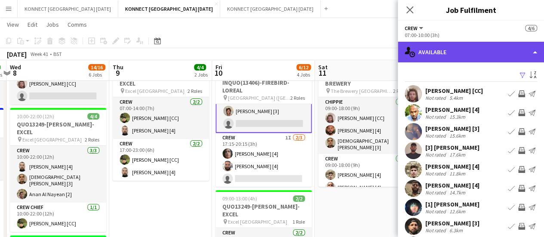
click at [481, 46] on div "single-neutral-actions-upload Available" at bounding box center [471, 52] width 146 height 21
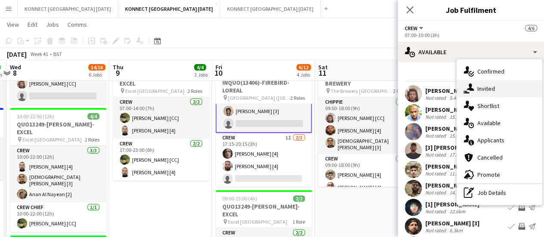
click at [480, 87] on span "Invited" at bounding box center [487, 89] width 18 height 8
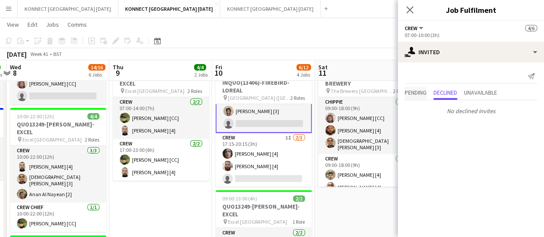
click at [414, 90] on span "Pending" at bounding box center [416, 92] width 22 height 6
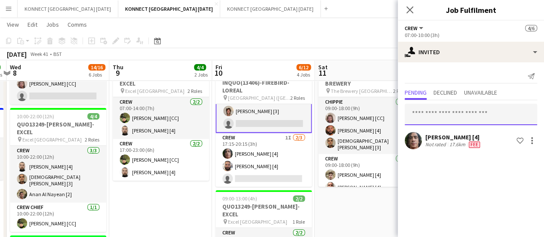
click at [429, 107] on input "text" at bounding box center [471, 115] width 133 height 22
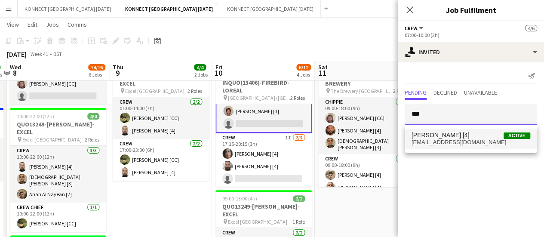
type input "***"
click at [438, 136] on span "[PERSON_NAME] [4]" at bounding box center [441, 135] width 58 height 7
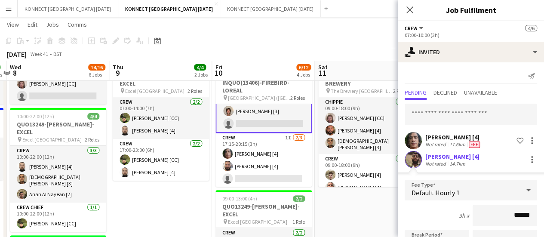
scroll to position [134, 0]
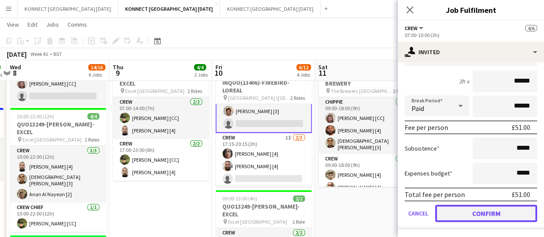
click at [450, 211] on button "Confirm" at bounding box center [486, 213] width 102 height 17
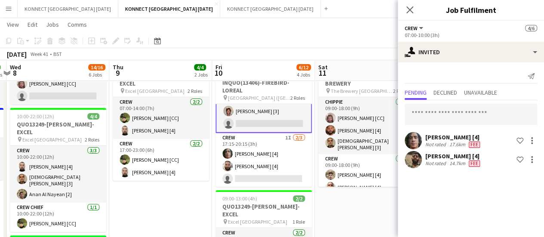
scroll to position [0, 0]
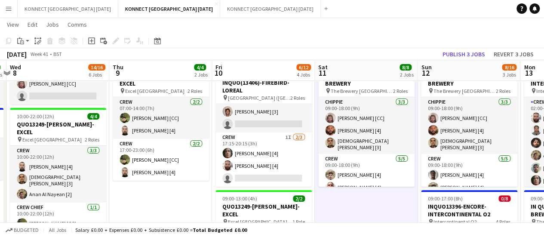
scroll to position [25, 0]
click at [475, 45] on app-toolbar "Copy Paste Paste Ctrl+V Paste with crew Ctrl+Shift+V Paste linked Job [GEOGRAPH…" at bounding box center [272, 41] width 544 height 15
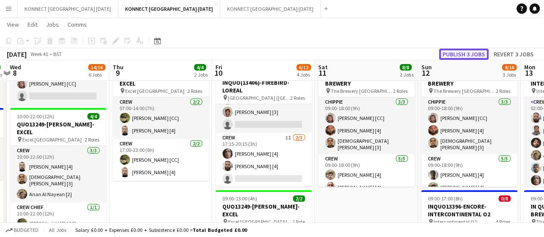
click at [468, 54] on button "Publish 3 jobs" at bounding box center [463, 54] width 49 height 11
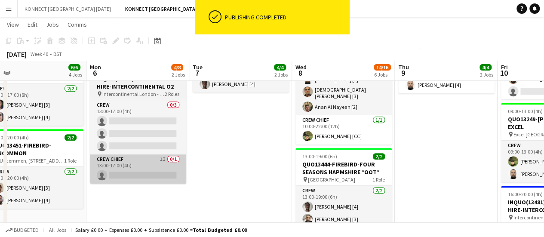
scroll to position [0, 209]
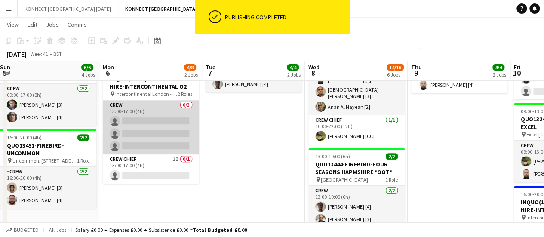
click at [113, 137] on app-card-role "Crew 0/3 13:00-17:00 (4h) single-neutral-actions single-neutral-actions single-…" at bounding box center [151, 127] width 96 height 54
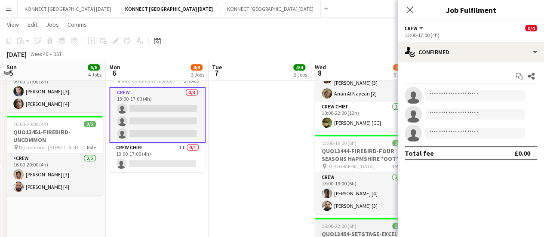
scroll to position [0, 302]
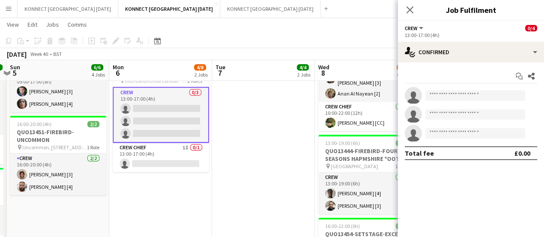
click at [470, 36] on div "13:00-17:00 (4h)" at bounding box center [471, 35] width 133 height 6
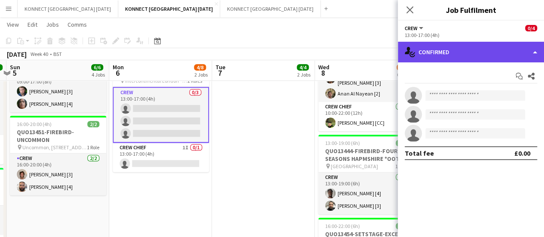
click at [465, 51] on div "single-neutral-actions-check-2 Confirmed" at bounding box center [471, 52] width 146 height 21
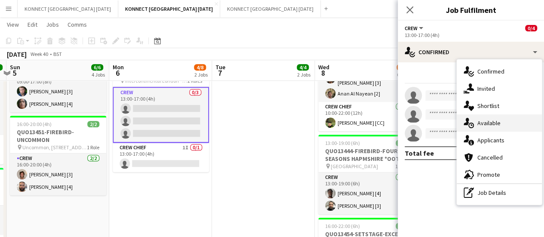
click at [501, 125] on div "single-neutral-actions-upload Available" at bounding box center [499, 122] width 85 height 17
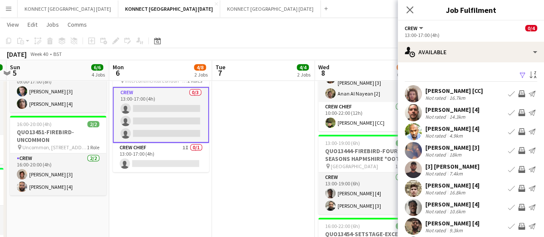
scroll to position [68, 0]
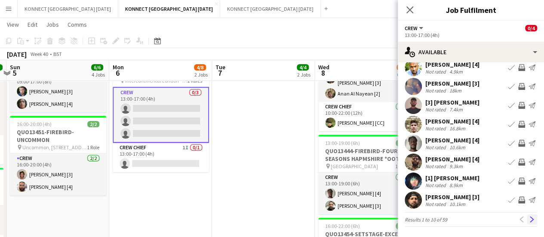
click at [529, 222] on app-icon "Next" at bounding box center [532, 219] width 6 height 6
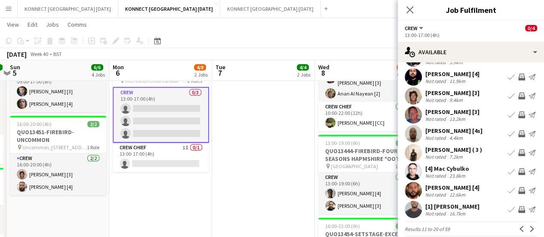
scroll to position [56, 0]
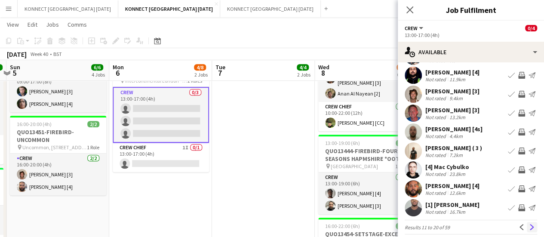
click at [529, 228] on app-icon "Next" at bounding box center [532, 227] width 6 height 6
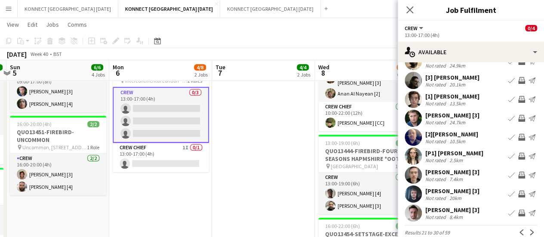
scroll to position [64, 0]
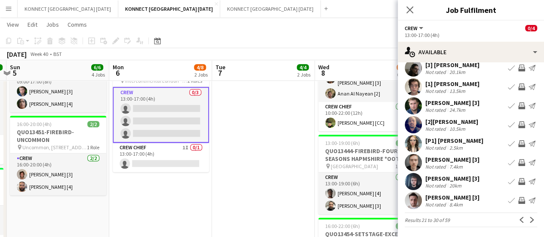
click at [517, 101] on button "Invite crew" at bounding box center [522, 106] width 10 height 10
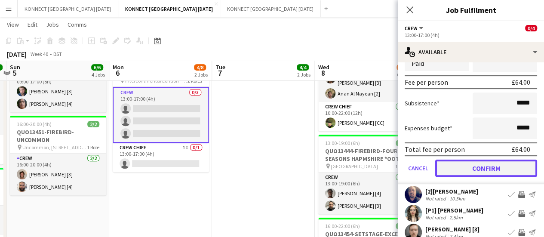
click at [480, 165] on button "Confirm" at bounding box center [486, 168] width 102 height 17
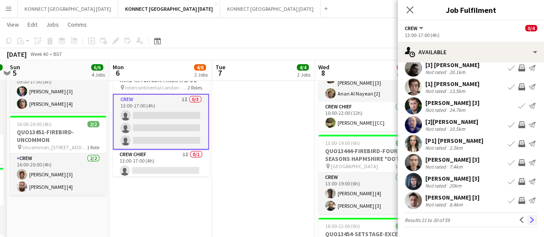
click at [529, 221] on app-icon "Next" at bounding box center [532, 220] width 6 height 6
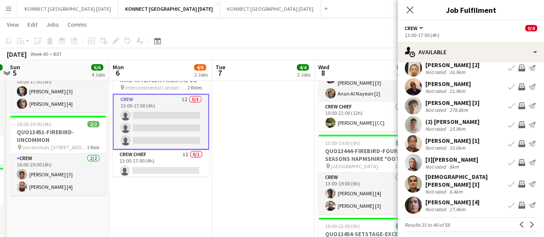
click at [518, 182] on app-icon "Invite crew" at bounding box center [521, 184] width 7 height 7
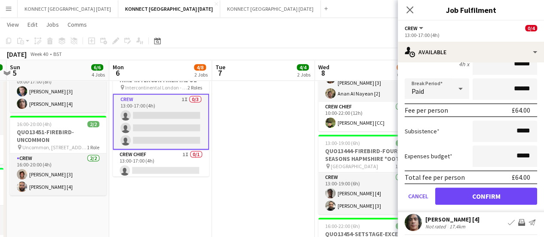
scroll to position [242, 0]
click at [457, 200] on form "Fee Type Default Hourly 1 4h x ****** Break Period Paid ****** Fee per person £…" at bounding box center [471, 120] width 146 height 184
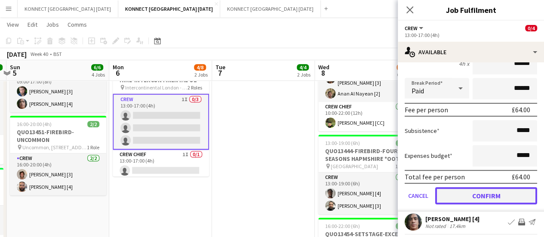
click at [459, 197] on button "Confirm" at bounding box center [486, 195] width 102 height 17
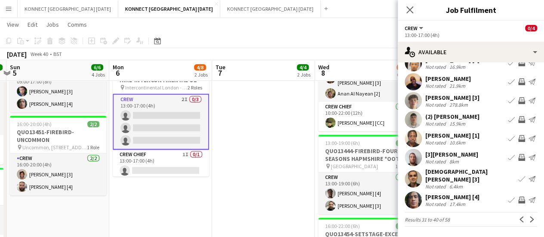
scroll to position [64, 0]
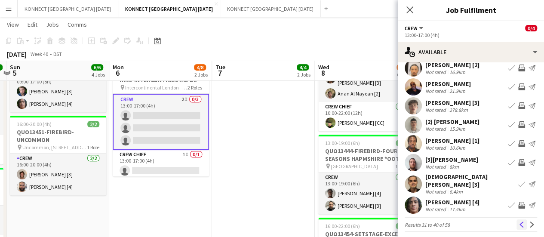
click at [517, 222] on button "Previous" at bounding box center [522, 224] width 10 height 10
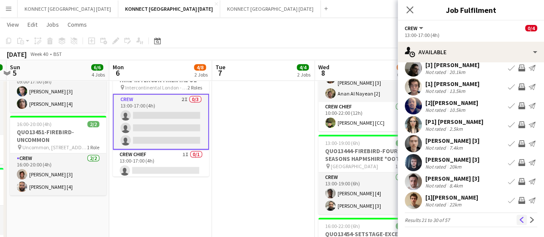
click at [517, 222] on button "Previous" at bounding box center [522, 220] width 10 height 10
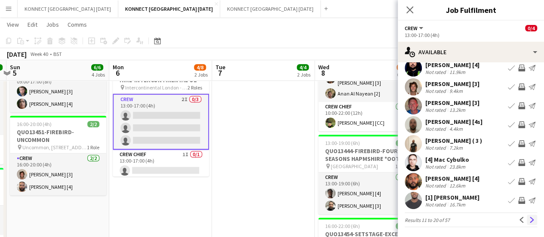
click at [527, 222] on button "Next" at bounding box center [532, 220] width 10 height 10
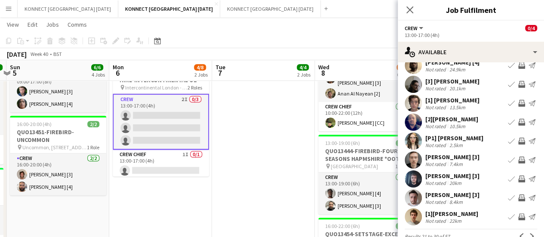
click at [518, 160] on app-icon "Invite crew" at bounding box center [521, 160] width 7 height 7
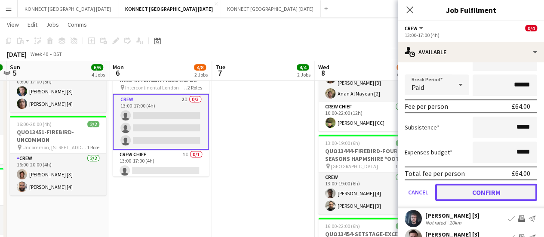
click at [480, 197] on button "Confirm" at bounding box center [486, 192] width 102 height 17
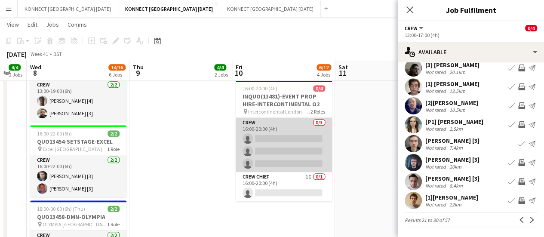
click at [274, 156] on app-card-role "Crew 0/3 16:00-20:00 (4h) single-neutral-actions single-neutral-actions single-…" at bounding box center [284, 145] width 96 height 54
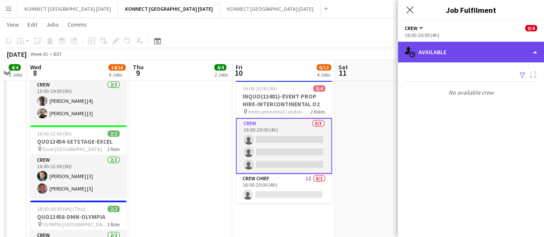
click at [447, 51] on div "single-neutral-actions-upload Available" at bounding box center [471, 52] width 146 height 21
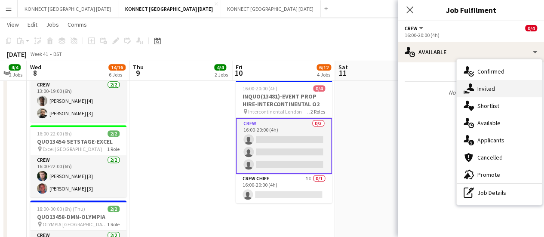
click at [475, 87] on div "single-neutral-actions-share-1 Invited" at bounding box center [499, 88] width 85 height 17
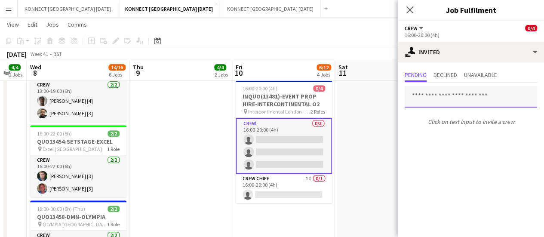
click at [438, 99] on input "text" at bounding box center [471, 97] width 133 height 22
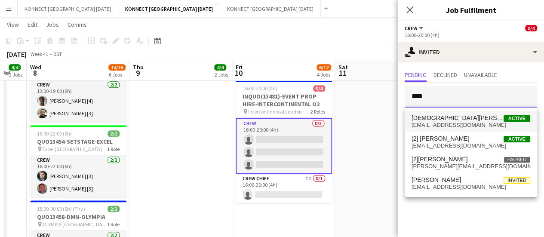
type input "****"
click at [444, 120] on span "[DEMOGRAPHIC_DATA][PERSON_NAME] [3]" at bounding box center [458, 117] width 92 height 7
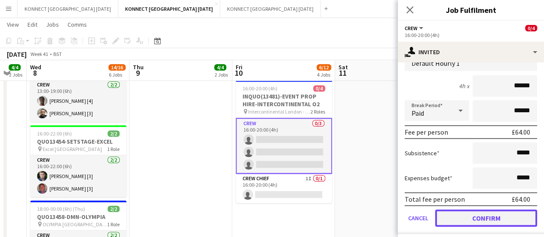
click at [459, 218] on button "Confirm" at bounding box center [486, 218] width 102 height 17
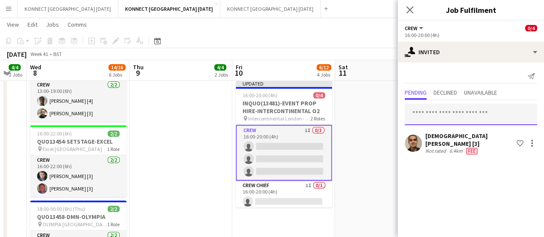
click at [432, 119] on input "text" at bounding box center [471, 115] width 133 height 22
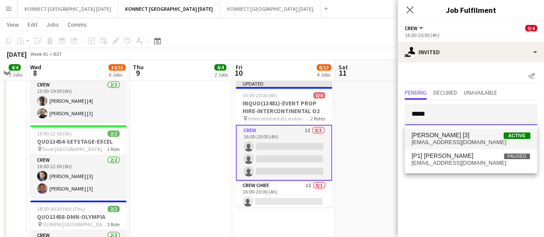
type input "*****"
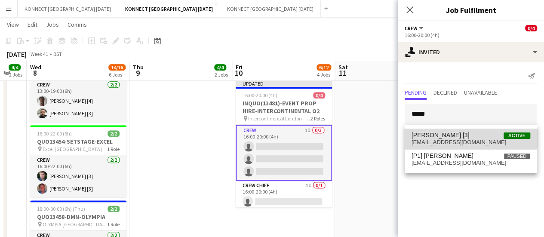
click at [444, 136] on span "[PERSON_NAME] [3]" at bounding box center [441, 135] width 58 height 7
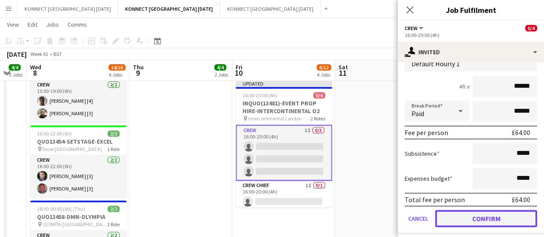
click at [463, 210] on button "Confirm" at bounding box center [486, 218] width 102 height 17
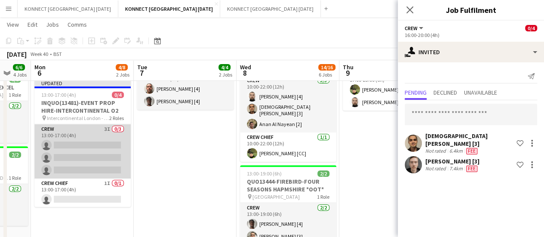
click at [116, 142] on app-card-role "Crew 3I 0/3 13:00-17:00 (4h) single-neutral-actions single-neutral-actions sing…" at bounding box center [82, 151] width 96 height 54
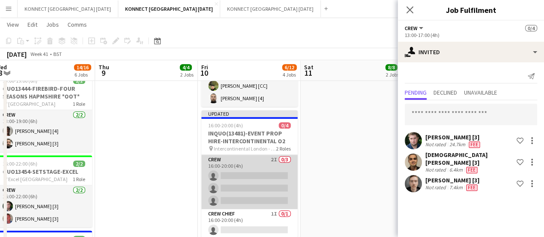
click at [269, 185] on app-card-role "Crew 2I 0/3 16:00-20:00 (4h) single-neutral-actions single-neutral-actions sing…" at bounding box center [249, 182] width 96 height 54
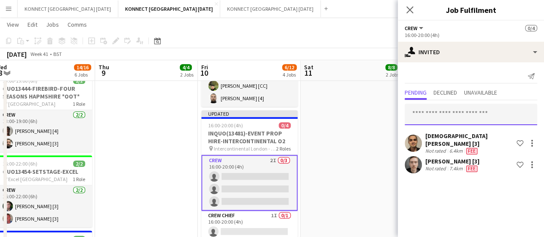
click at [491, 108] on input "text" at bounding box center [471, 115] width 133 height 22
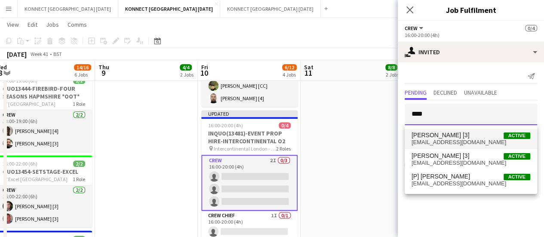
type input "****"
click at [458, 142] on span "[EMAIL_ADDRESS][DOMAIN_NAME]" at bounding box center [471, 142] width 119 height 7
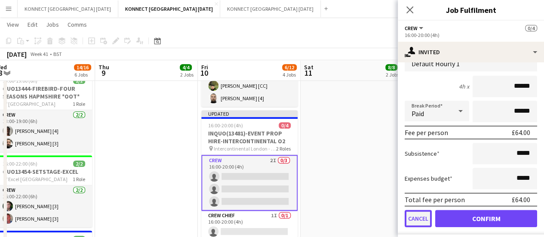
click at [420, 210] on button "Cancel" at bounding box center [418, 218] width 27 height 17
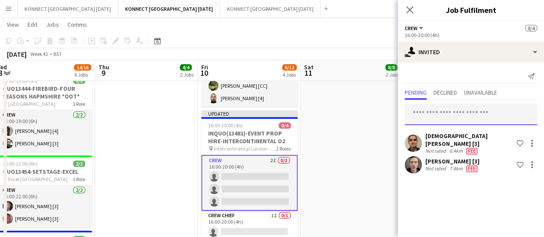
click at [452, 110] on input "text" at bounding box center [471, 115] width 133 height 22
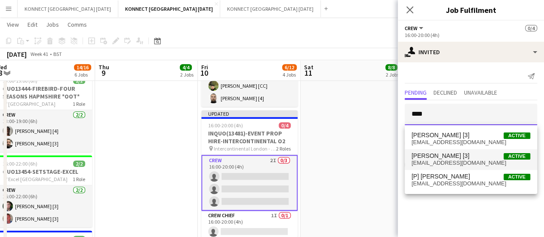
type input "****"
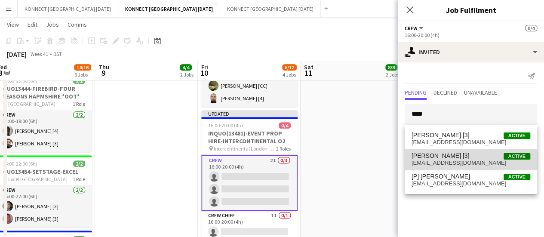
click at [468, 161] on span "[EMAIL_ADDRESS][DOMAIN_NAME]" at bounding box center [471, 163] width 119 height 7
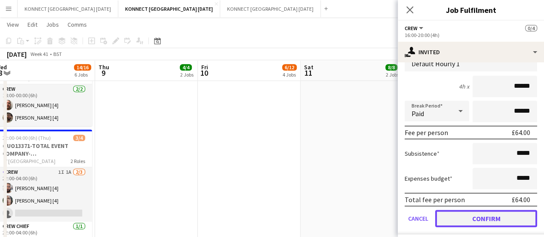
click at [464, 210] on button "Confirm" at bounding box center [486, 218] width 102 height 17
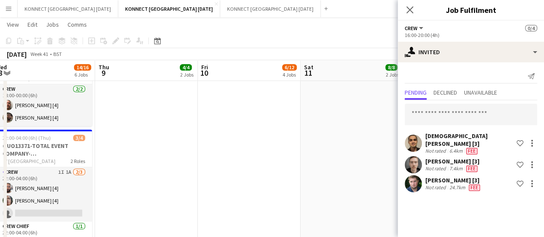
click at [292, 173] on app-date-cell "JANS OFF 07:00-20:15 (13h15m) 4/6 INQUO(13406)-FIREBIRD-LOREAL pin [GEOGRAPHIC_…" at bounding box center [249, 119] width 103 height 875
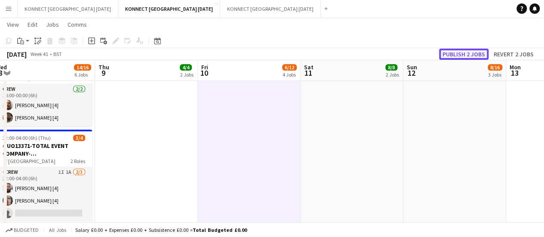
click at [469, 56] on button "Publish 2 jobs" at bounding box center [463, 54] width 49 height 11
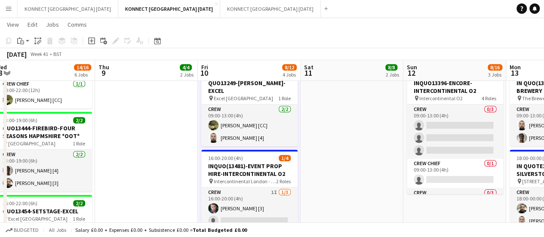
click at [238, 166] on h3 "INQUO(13481)-EVENT PROP HIRE-INTERCONTINENTAL O2" at bounding box center [249, 169] width 96 height 15
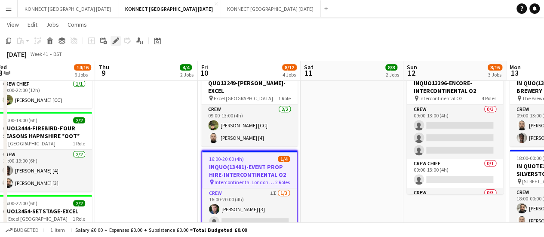
click at [111, 41] on div "Edit" at bounding box center [116, 41] width 10 height 10
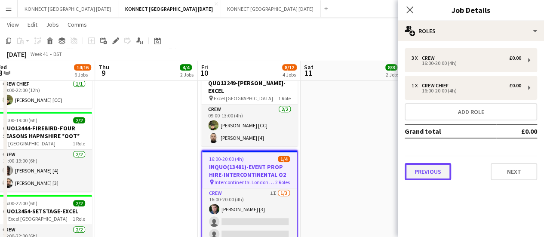
click at [438, 173] on button "Previous" at bounding box center [428, 171] width 46 height 17
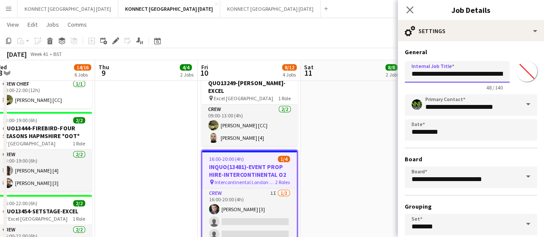
click at [420, 70] on input "**********" at bounding box center [457, 72] width 105 height 22
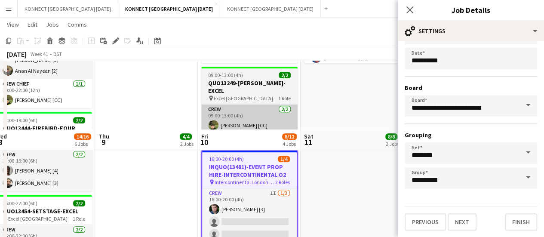
scroll to position [270, 0]
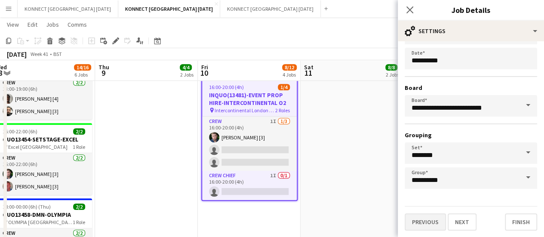
type input "**********"
click at [429, 217] on button "Previous" at bounding box center [425, 221] width 41 height 17
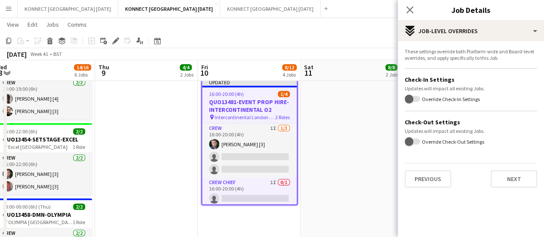
scroll to position [0, 0]
click at [430, 181] on button "Previous" at bounding box center [428, 178] width 46 height 17
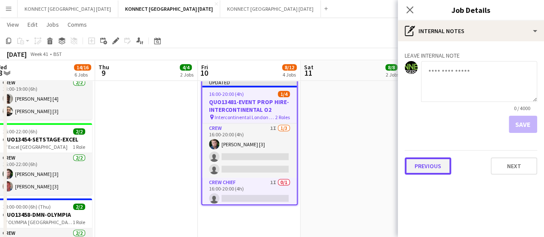
click at [426, 166] on button "Previous" at bounding box center [428, 165] width 46 height 17
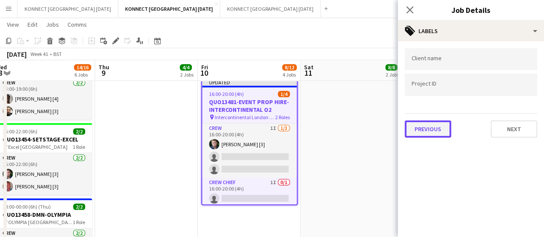
click at [430, 131] on button "Previous" at bounding box center [428, 128] width 46 height 17
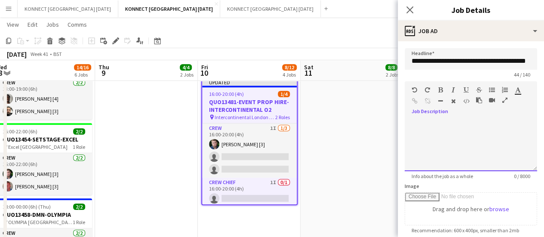
click at [434, 138] on div at bounding box center [471, 146] width 133 height 52
paste div
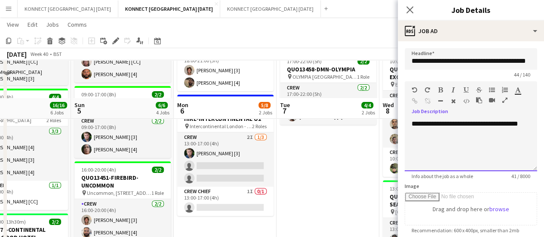
scroll to position [128, 0]
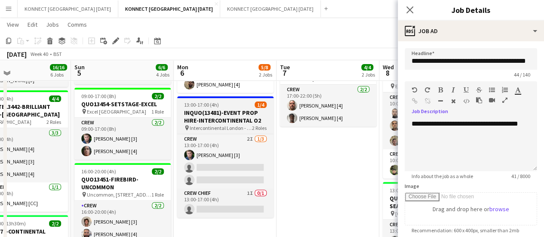
click at [220, 112] on h3 "INQUO(13481)-EVENT PROP HIRE-INTERCONTINENTAL O2" at bounding box center [225, 116] width 96 height 15
type input "**********"
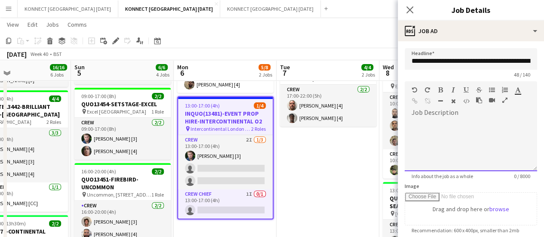
click at [471, 117] on div at bounding box center [471, 143] width 133 height 58
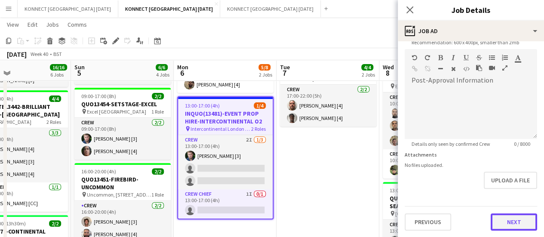
click at [505, 220] on button "Next" at bounding box center [514, 221] width 46 height 17
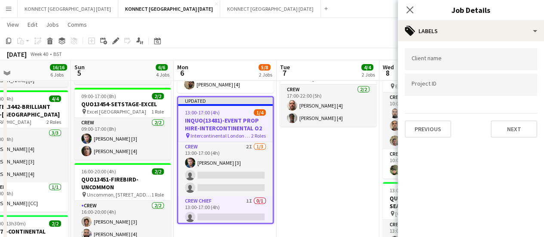
scroll to position [0, 0]
click at [500, 126] on button "Next" at bounding box center [514, 128] width 46 height 17
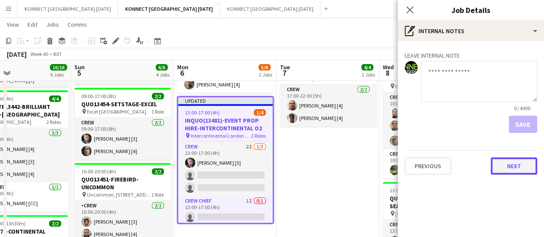
click at [527, 174] on button "Next" at bounding box center [514, 165] width 46 height 17
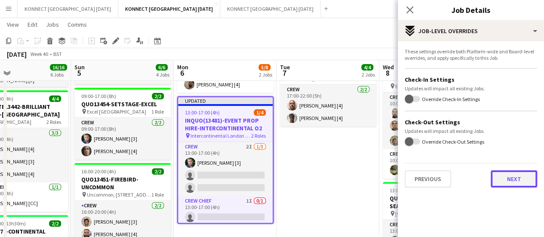
click at [517, 176] on button "Next" at bounding box center [514, 178] width 46 height 17
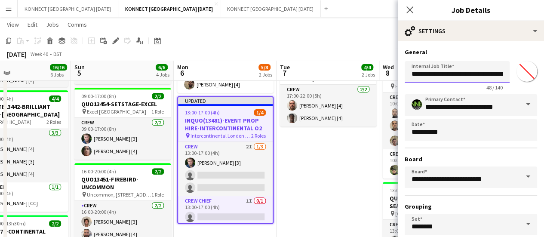
click at [422, 70] on input "**********" at bounding box center [457, 72] width 105 height 22
type input "**********"
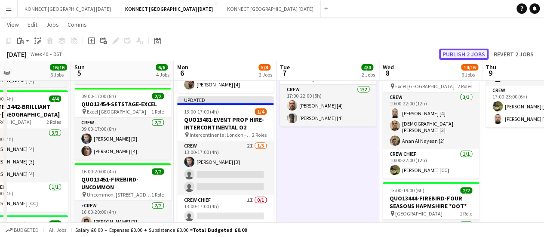
click at [458, 50] on button "Publish 2 jobs" at bounding box center [463, 54] width 49 height 11
